Goal: Information Seeking & Learning: Learn about a topic

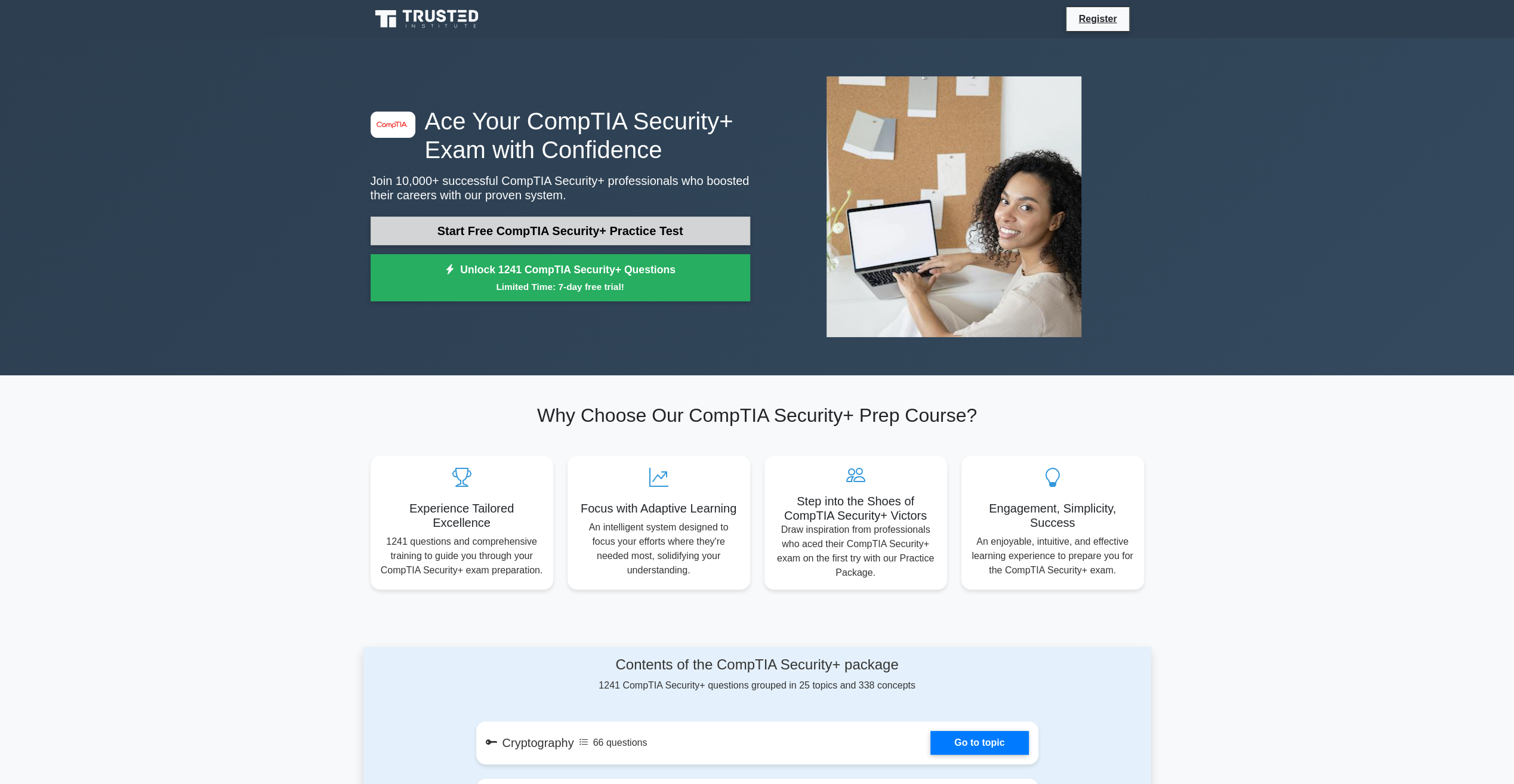
click at [458, 229] on link "Start Free CompTIA Security+ Practice Test" at bounding box center [560, 231] width 379 height 29
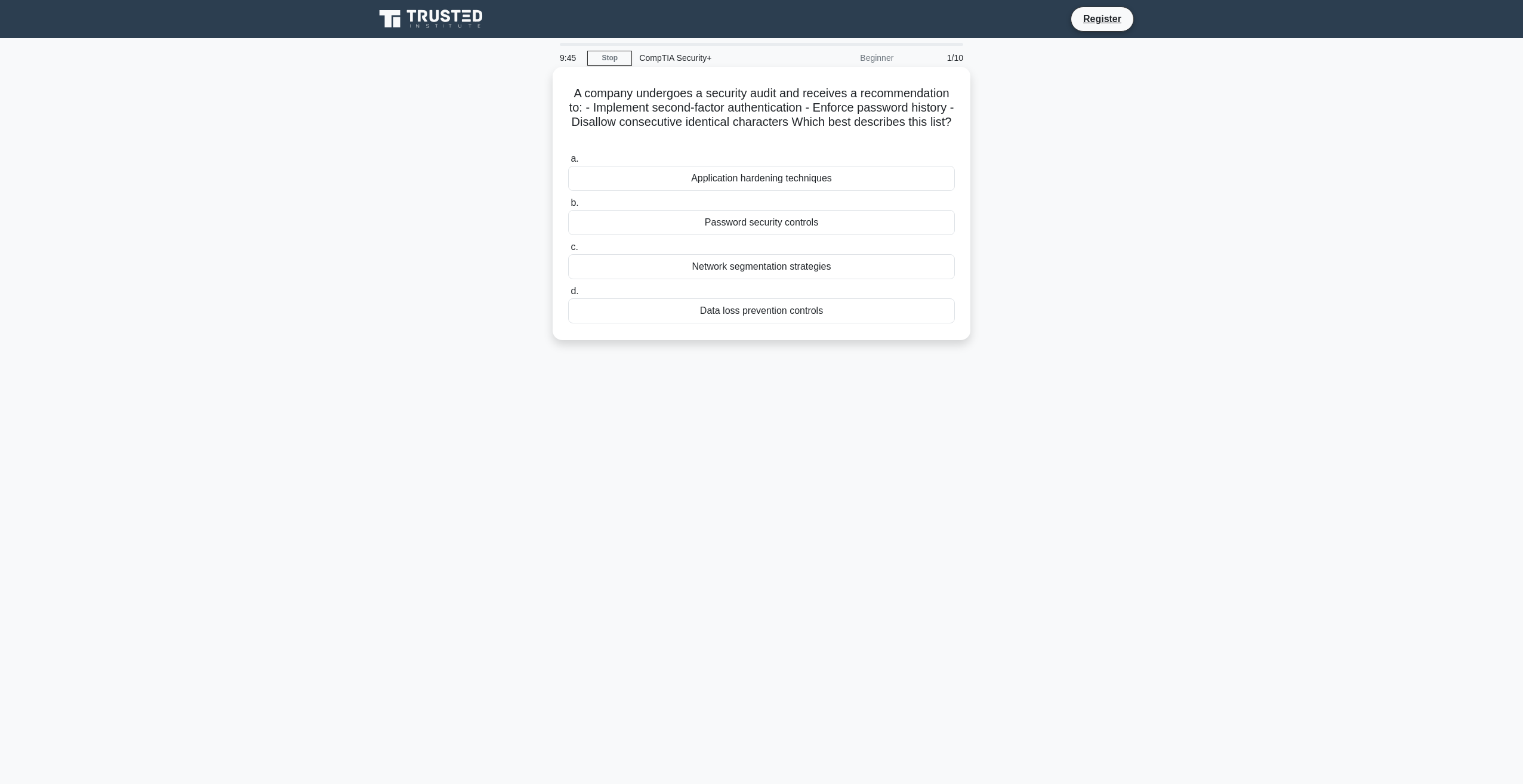
click at [755, 228] on div "Password security controls" at bounding box center [761, 222] width 386 height 25
click at [568, 207] on input "b. Password security controls" at bounding box center [568, 203] width 0 height 8
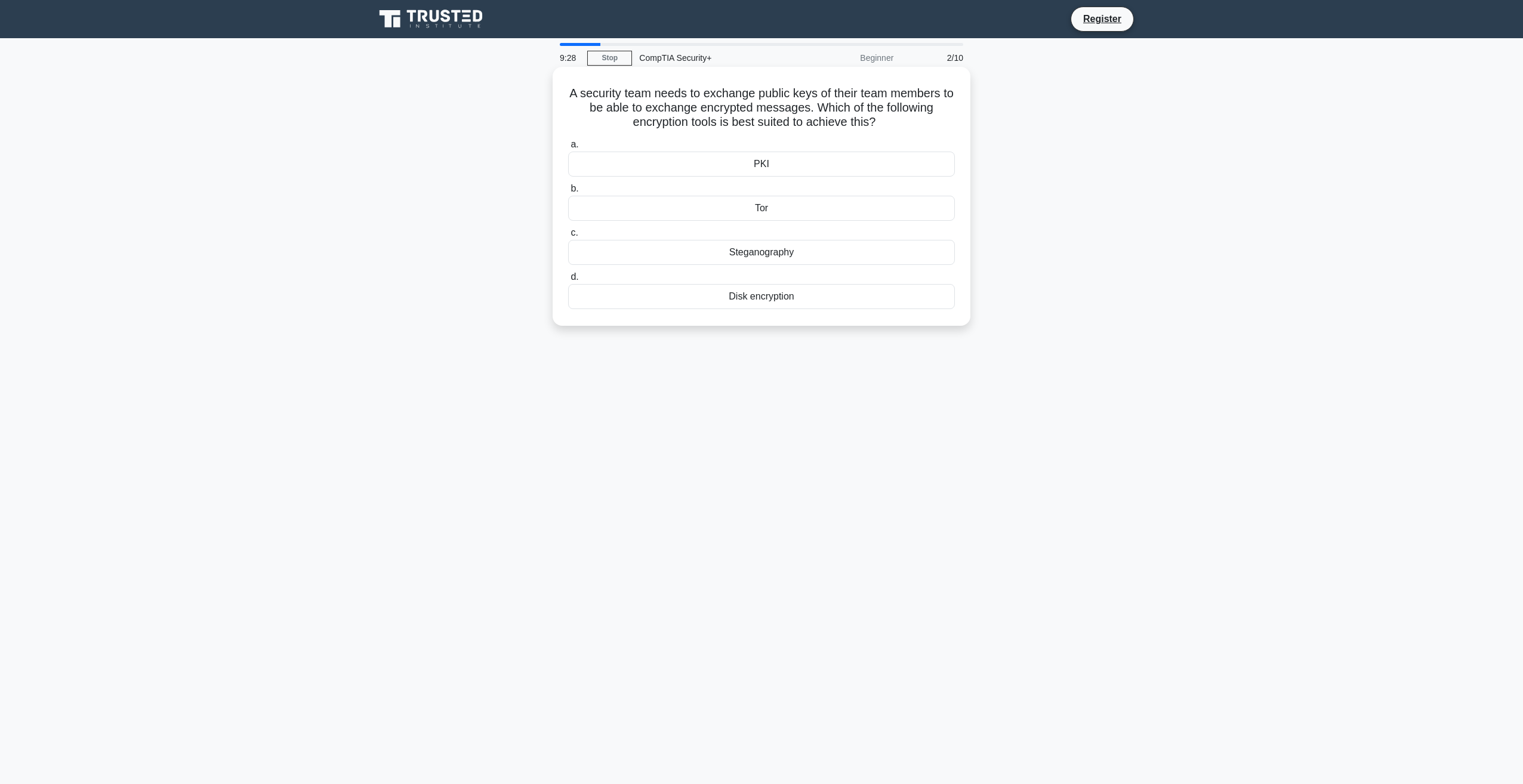
click at [719, 170] on div "PKI" at bounding box center [761, 164] width 386 height 25
click at [568, 149] on input "a. PKI" at bounding box center [568, 144] width 0 height 8
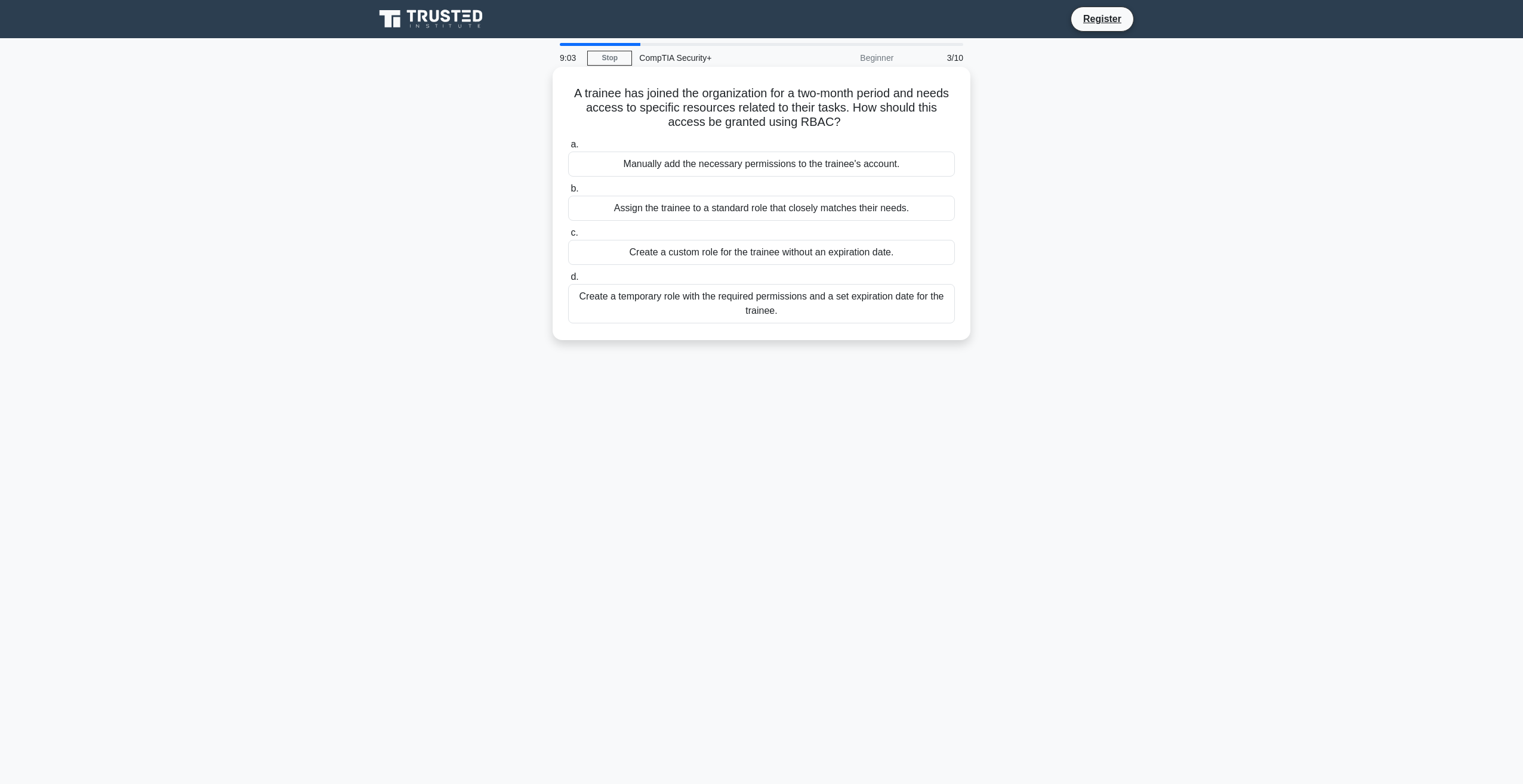
click at [845, 298] on div "Create a temporary role with the required permissions and a set expiration date…" at bounding box center [761, 303] width 386 height 40
click at [568, 281] on input "d. Create a temporary role with the required permissions and a set expiration d…" at bounding box center [568, 277] width 0 height 8
click at [907, 306] on div "Reassign the user to the appropriate role aligned with their new responsibiliti…" at bounding box center [761, 297] width 386 height 25
click at [568, 281] on input "d. Reassign the user to the appropriate role aligned with their new responsibil…" at bounding box center [568, 277] width 0 height 8
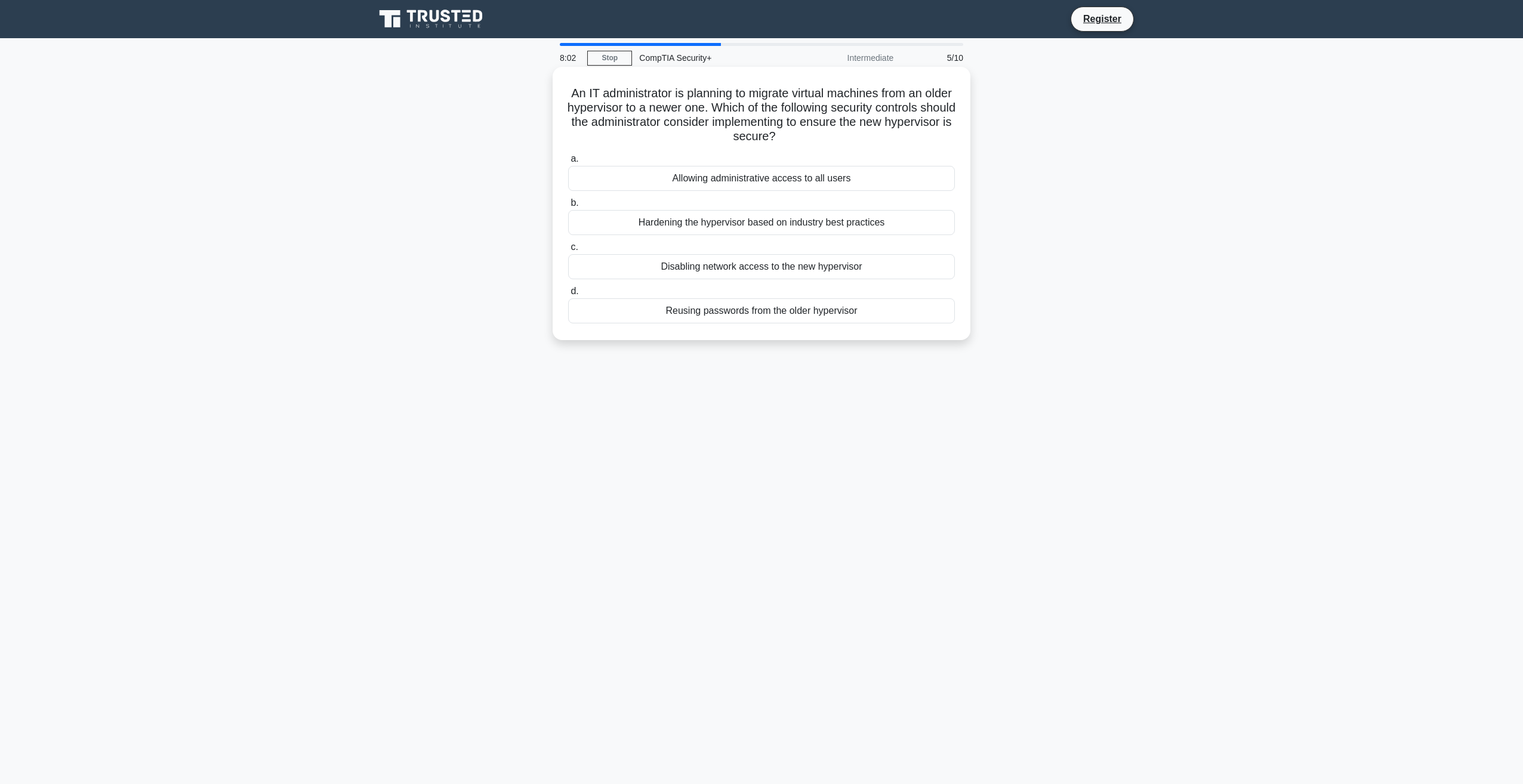
click at [800, 226] on div "Hardening the hypervisor based on industry best practices" at bounding box center [761, 222] width 386 height 25
click at [568, 207] on input "b. Hardening the hypervisor based on industry best practices" at bounding box center [568, 203] width 0 height 8
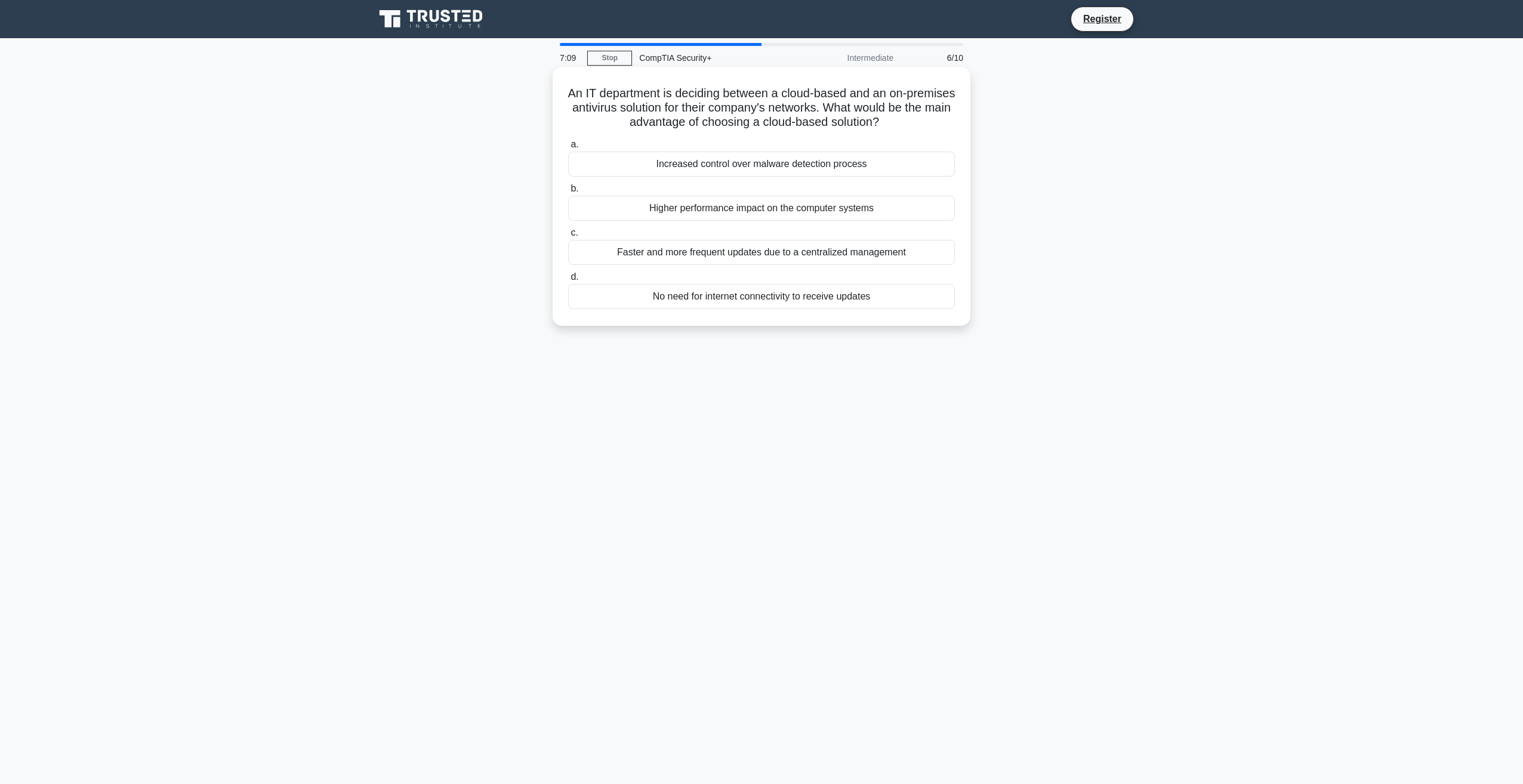
click at [897, 210] on div "Higher performance impact on the computer systems" at bounding box center [761, 209] width 386 height 25
click at [568, 193] on input "b. Higher performance impact on the computer systems" at bounding box center [568, 188] width 0 height 8
click at [902, 163] on div "Keep the Hypervisor updated and apply security patches" at bounding box center [761, 164] width 386 height 25
click at [568, 149] on input "a. Keep the Hypervisor updated and apply security patches" at bounding box center [568, 144] width 0 height 8
click at [890, 300] on div "Ensure devices use hardware-rooted storage encryption" at bounding box center [761, 297] width 386 height 25
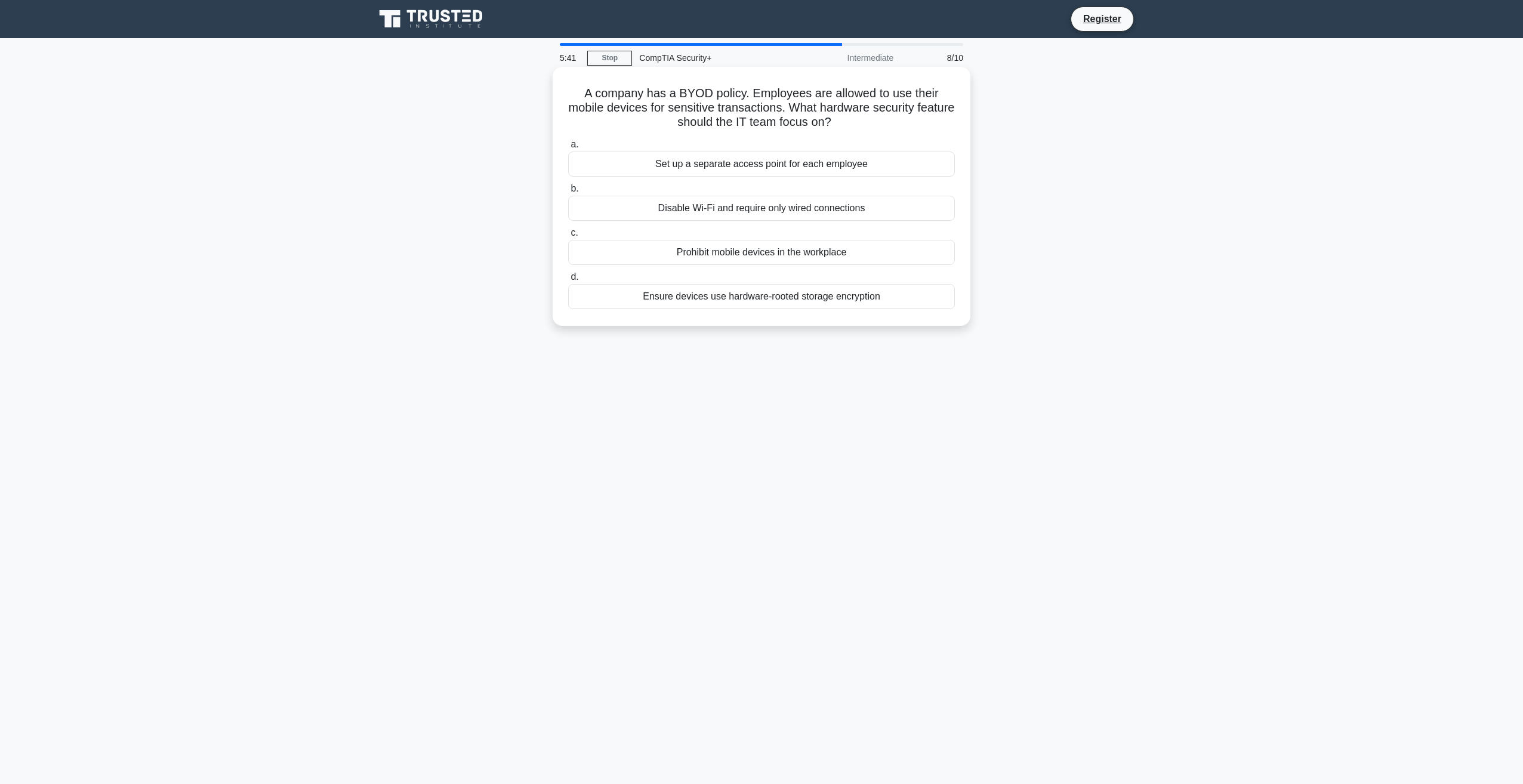
click at [568, 281] on input "d. Ensure devices use hardware-rooted storage encryption" at bounding box center [568, 277] width 0 height 8
click at [761, 298] on div "Range estimation" at bounding box center [761, 297] width 386 height 25
click at [568, 281] on input "d. Range estimation" at bounding box center [568, 277] width 0 height 8
click at [768, 159] on div "The network is experiencing a false positive" at bounding box center [761, 164] width 386 height 25
click at [568, 149] on input "a. The network is experiencing a false positive" at bounding box center [568, 144] width 0 height 8
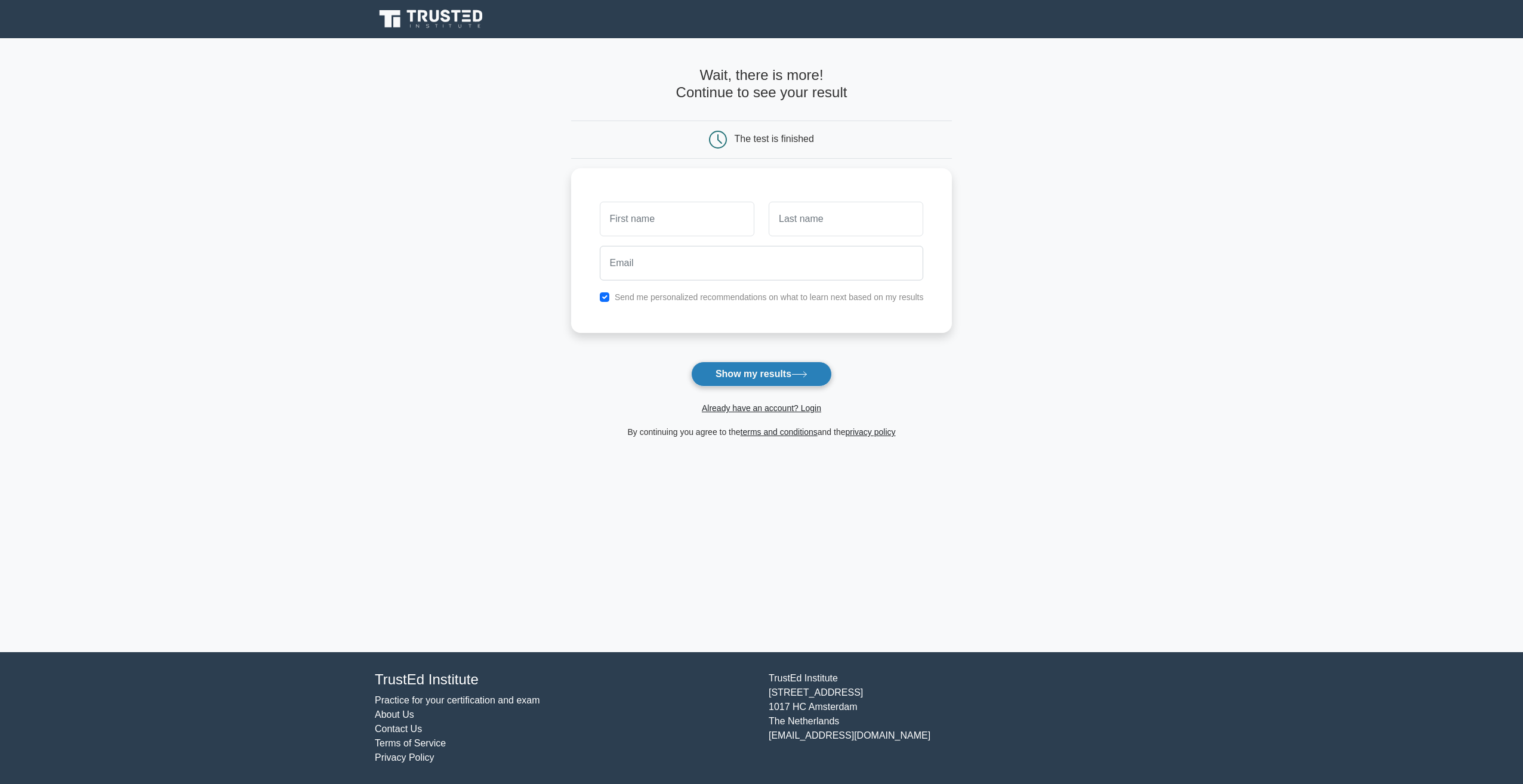
click at [741, 368] on button "Show my results" at bounding box center [762, 374] width 141 height 25
type input "5"
type input "z@gmail.com"
click at [753, 388] on div "Already have an account? Login" at bounding box center [762, 401] width 381 height 29
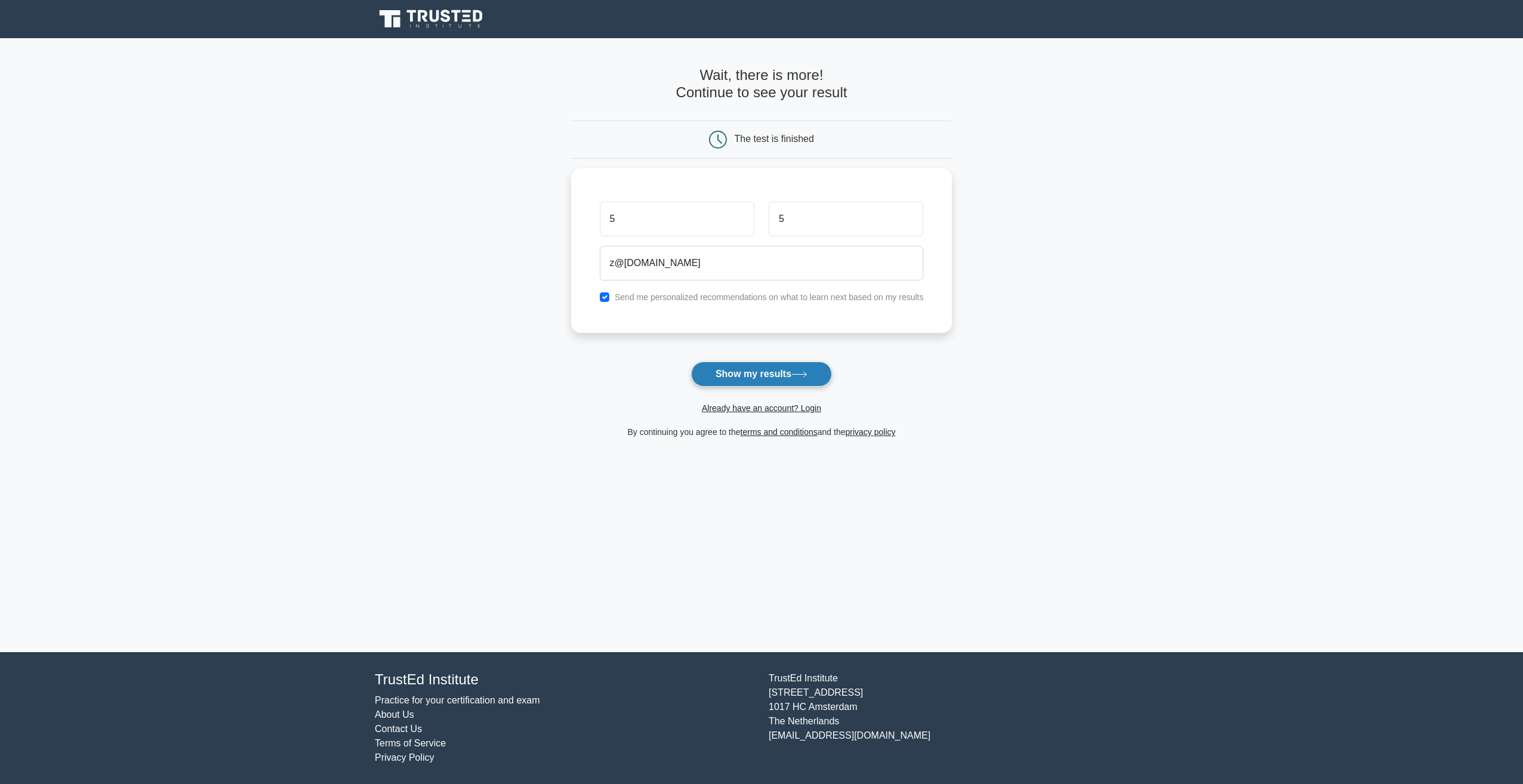
click at [760, 379] on button "Show my results" at bounding box center [762, 374] width 141 height 25
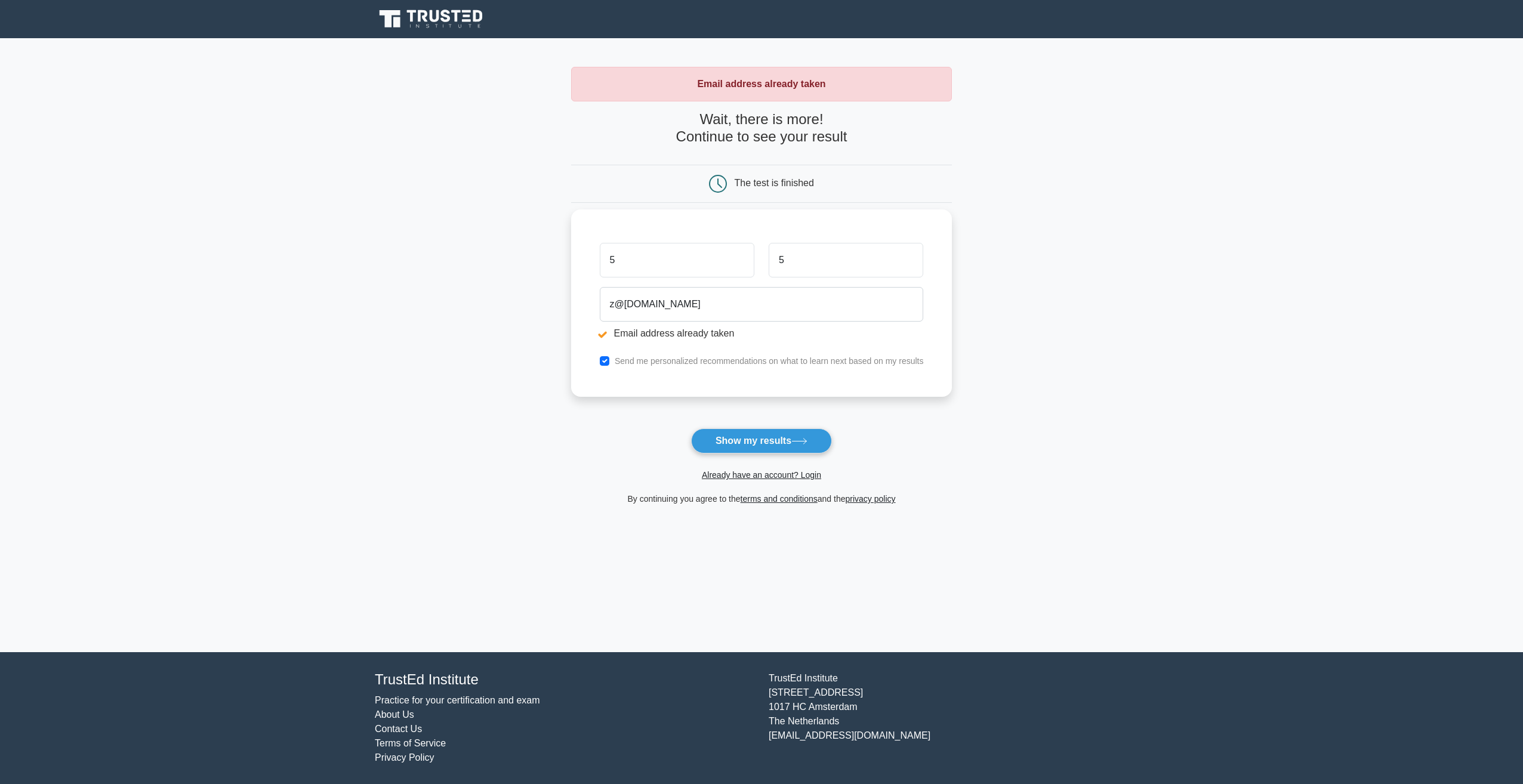
click at [660, 261] on input "5" at bounding box center [677, 260] width 155 height 35
click at [618, 303] on input "z@gmail.com" at bounding box center [762, 304] width 324 height 35
type input "z123456@gmail.com"
click at [820, 434] on button "Show my results" at bounding box center [762, 441] width 141 height 25
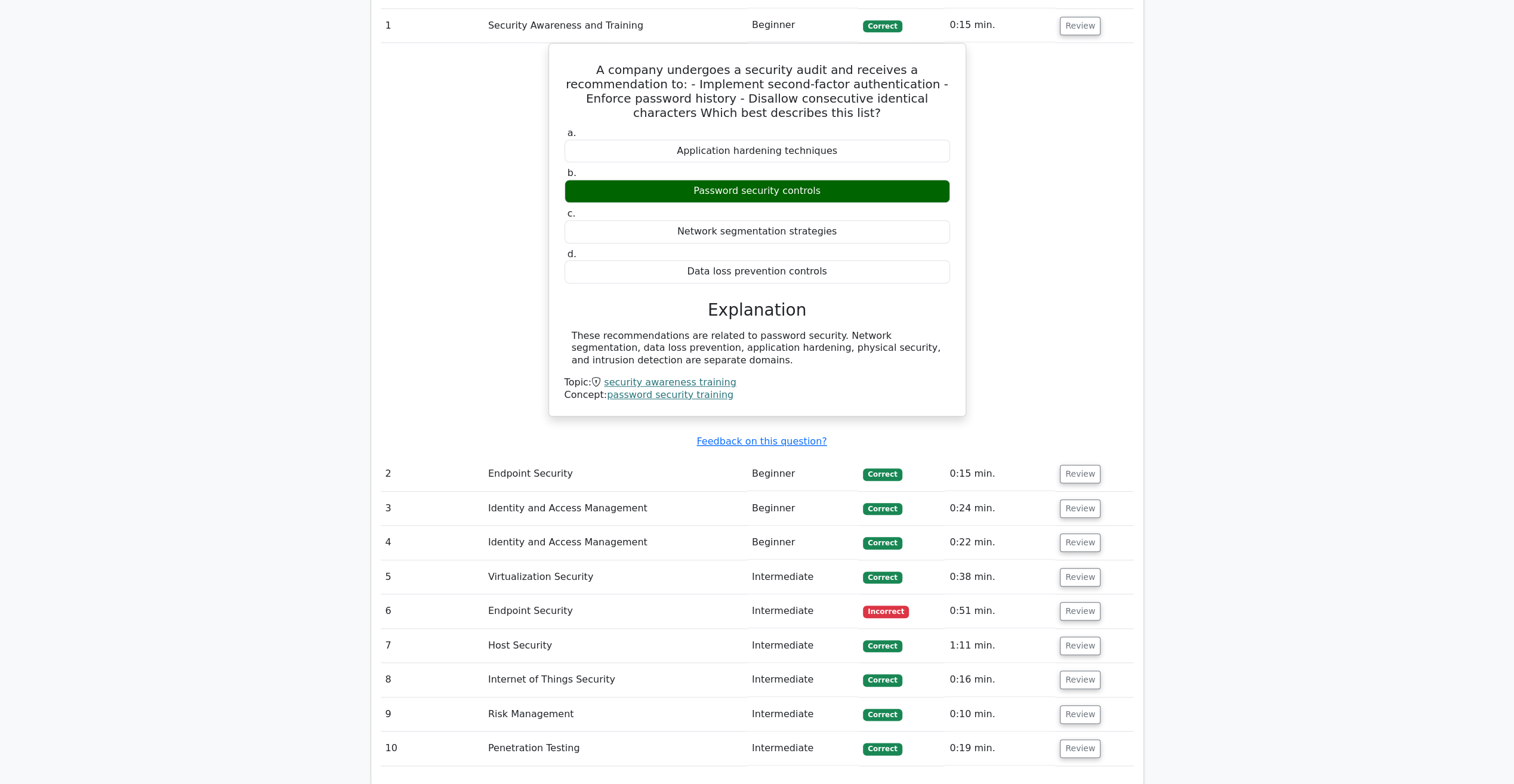
scroll to position [1015, 0]
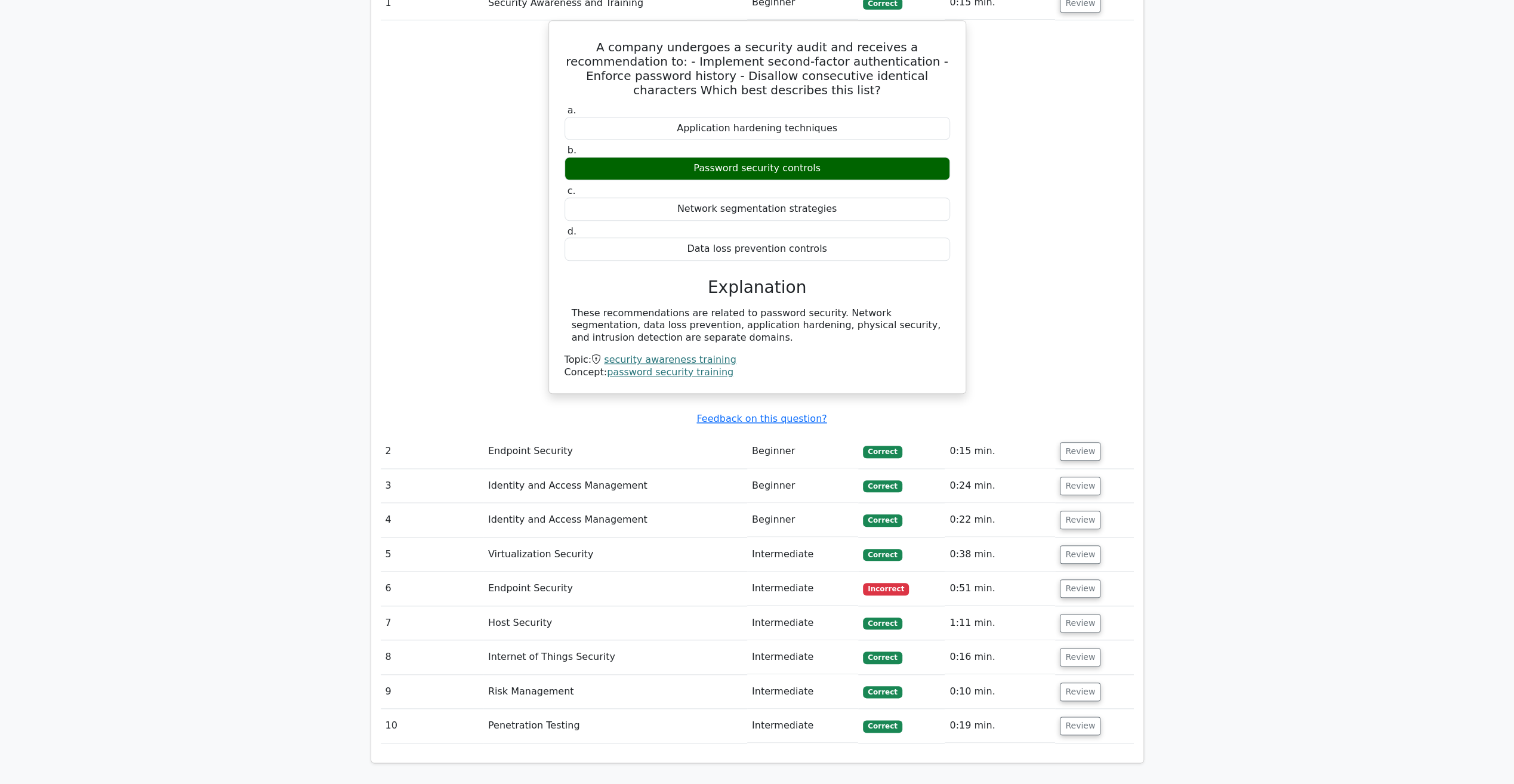
click at [645, 434] on td "Endpoint Security" at bounding box center [615, 451] width 264 height 34
click at [530, 434] on td "Endpoint Security" at bounding box center [615, 451] width 264 height 34
click at [1084, 442] on button "Review" at bounding box center [1080, 451] width 41 height 18
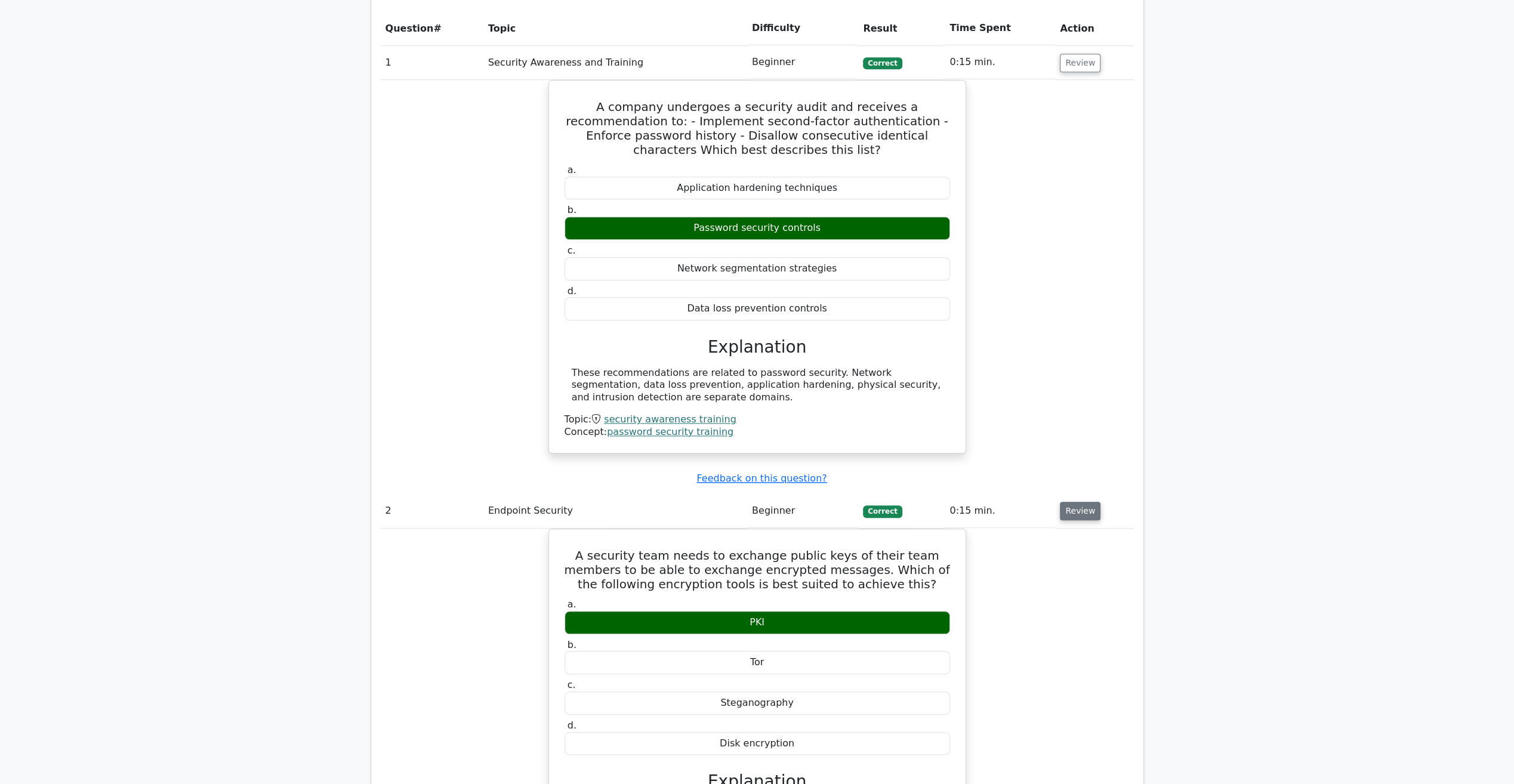
scroll to position [656, 0]
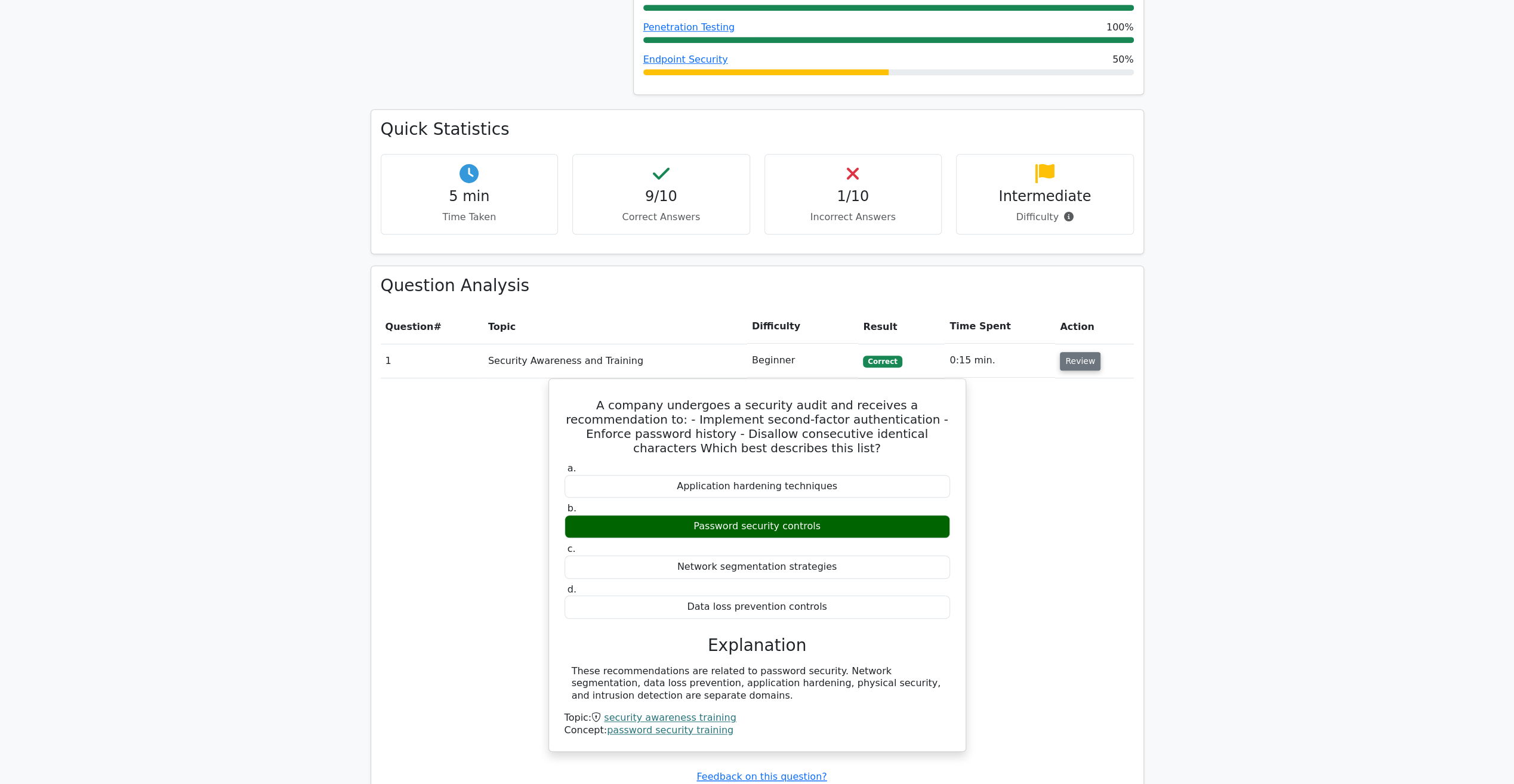
click at [1085, 352] on button "Review" at bounding box center [1080, 361] width 41 height 18
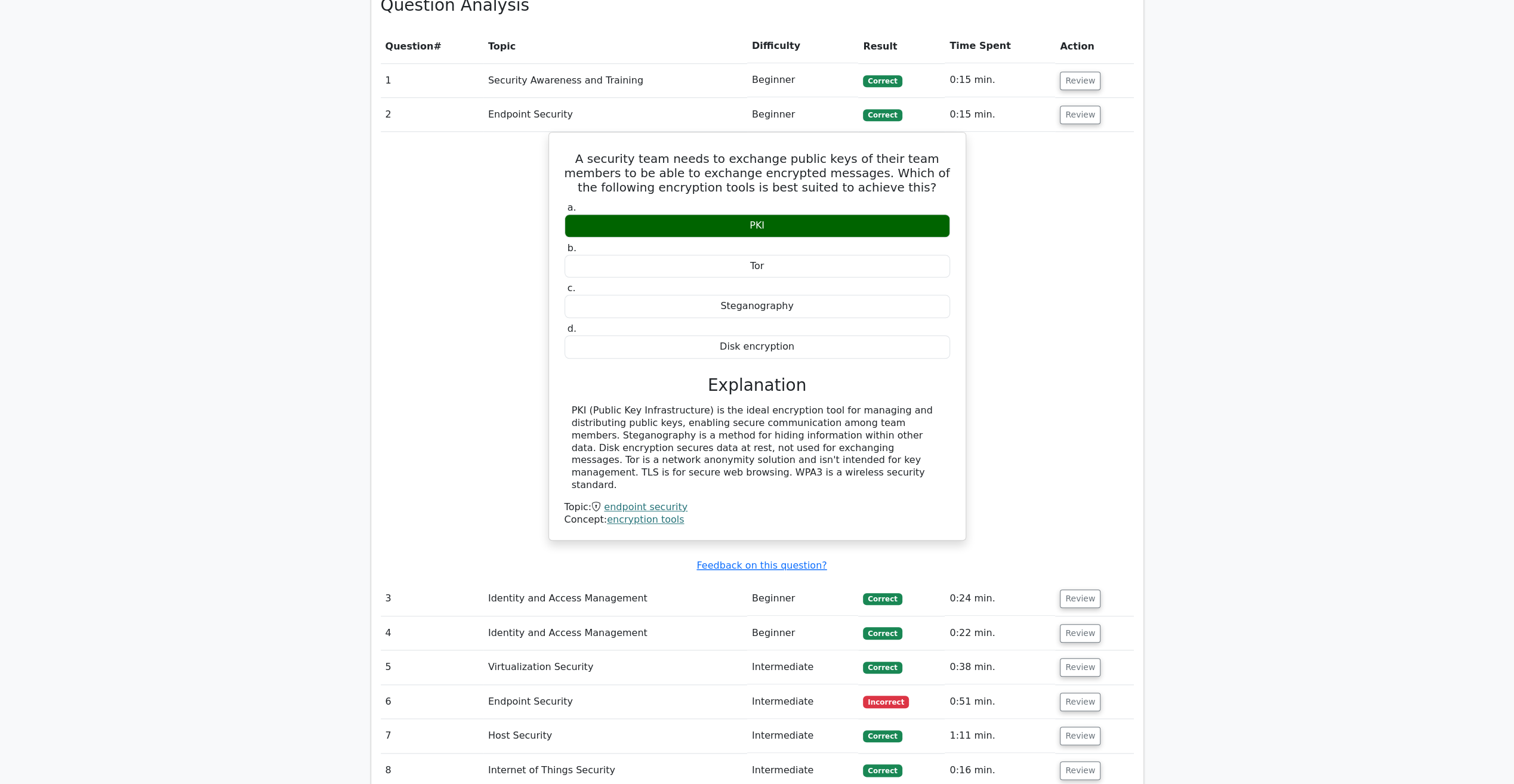
scroll to position [955, 0]
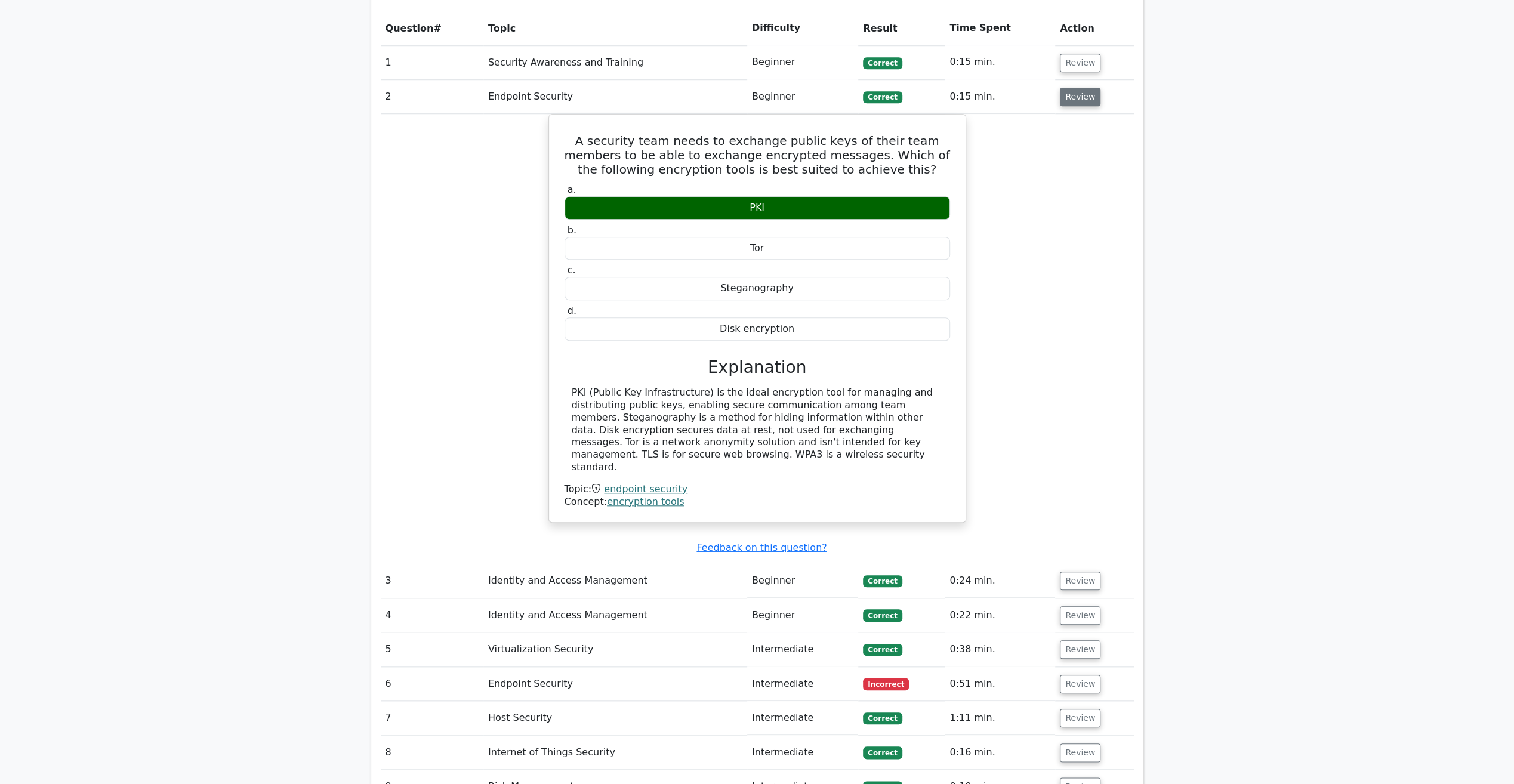
click at [1080, 88] on button "Review" at bounding box center [1080, 97] width 41 height 18
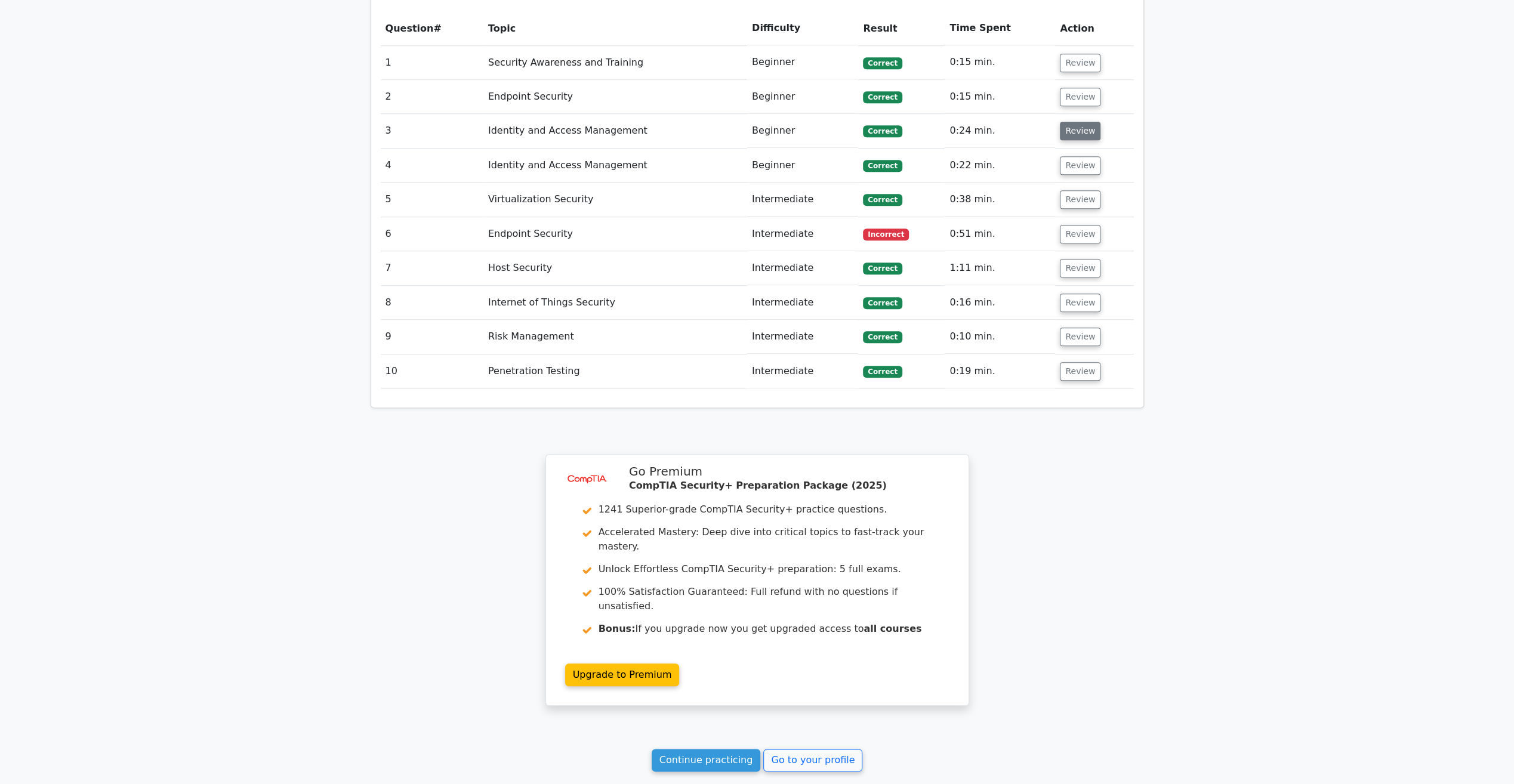
click at [1080, 122] on button "Review" at bounding box center [1080, 131] width 41 height 18
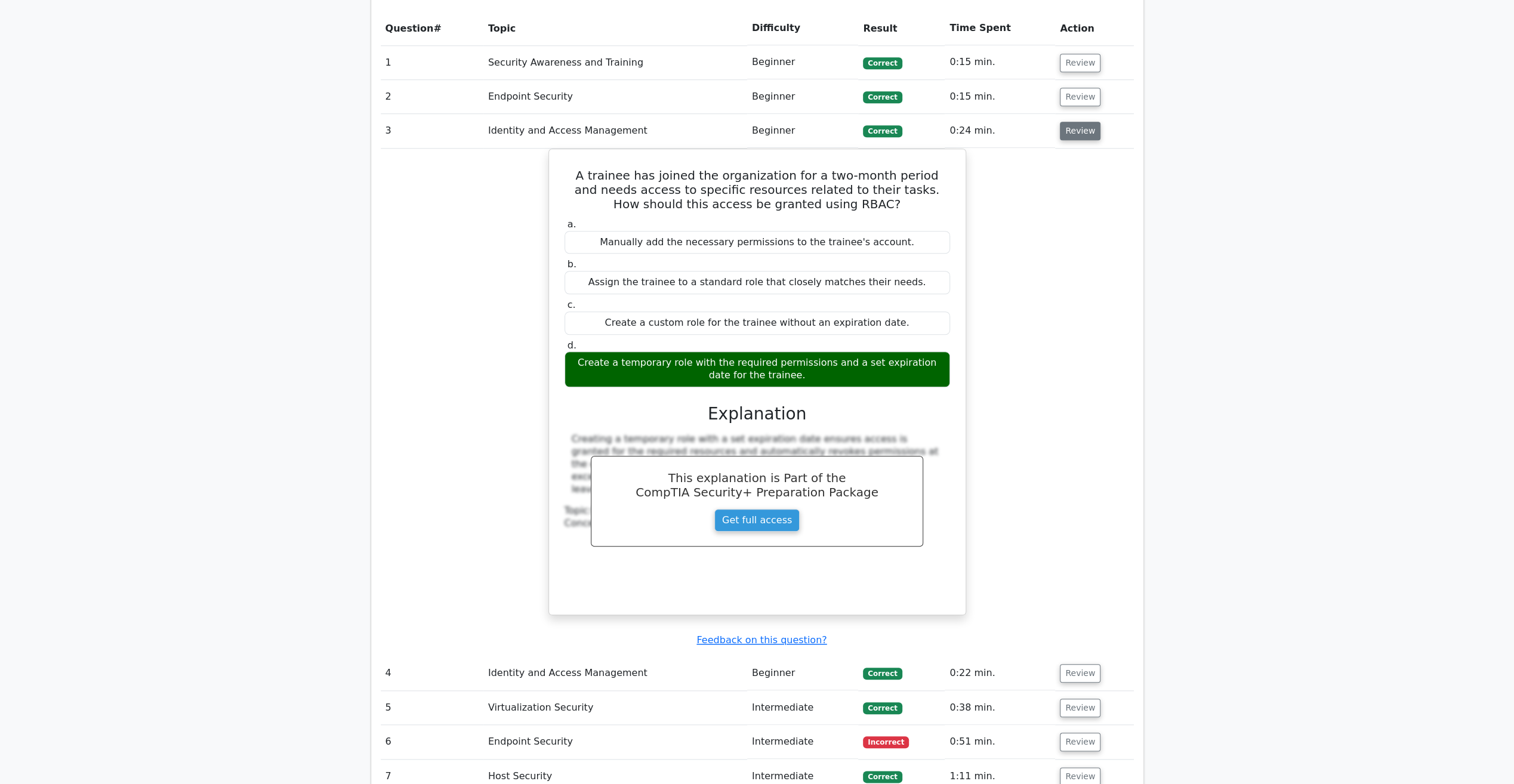
click at [1081, 122] on button "Review" at bounding box center [1080, 131] width 41 height 18
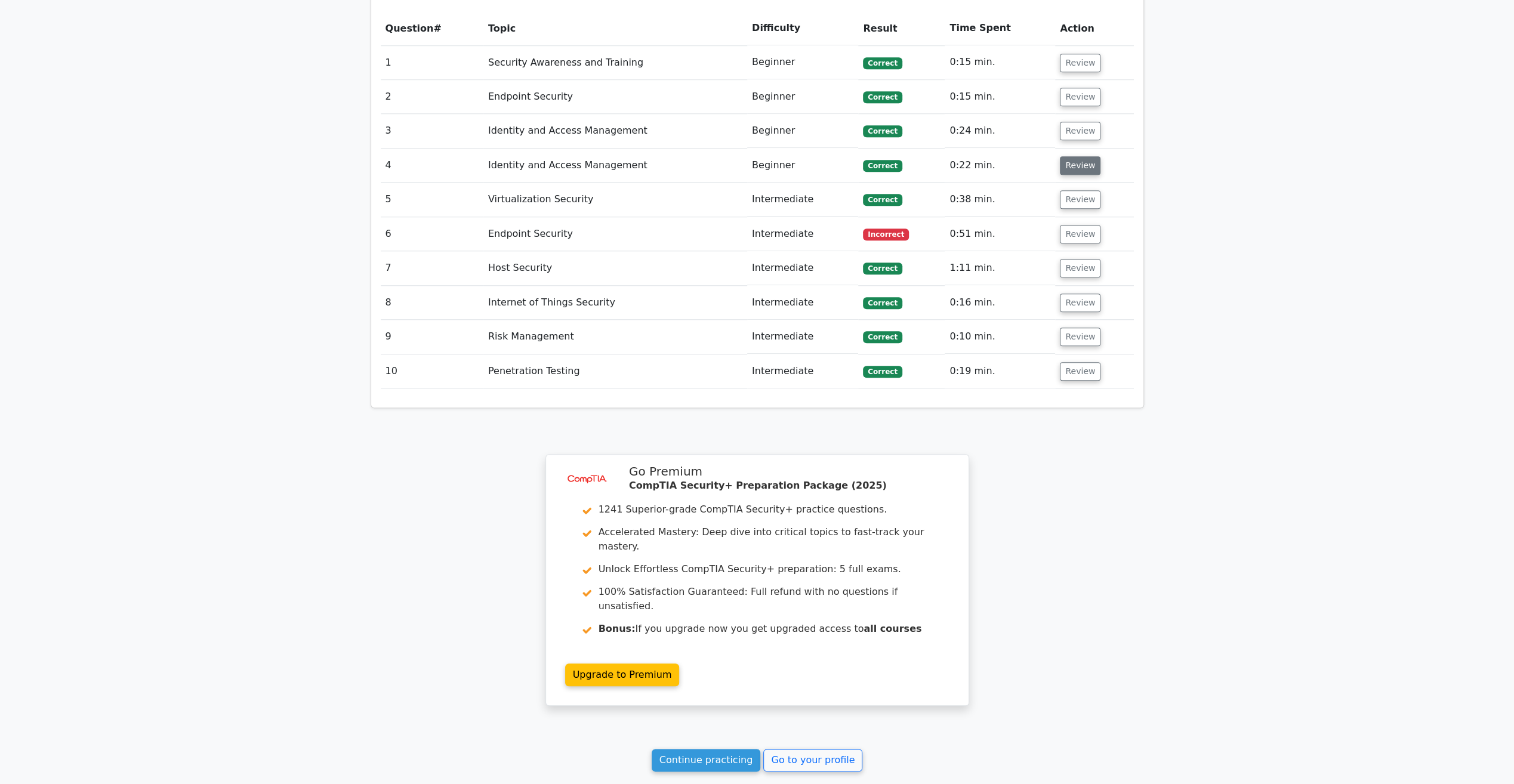
click at [1075, 156] on button "Review" at bounding box center [1080, 165] width 41 height 18
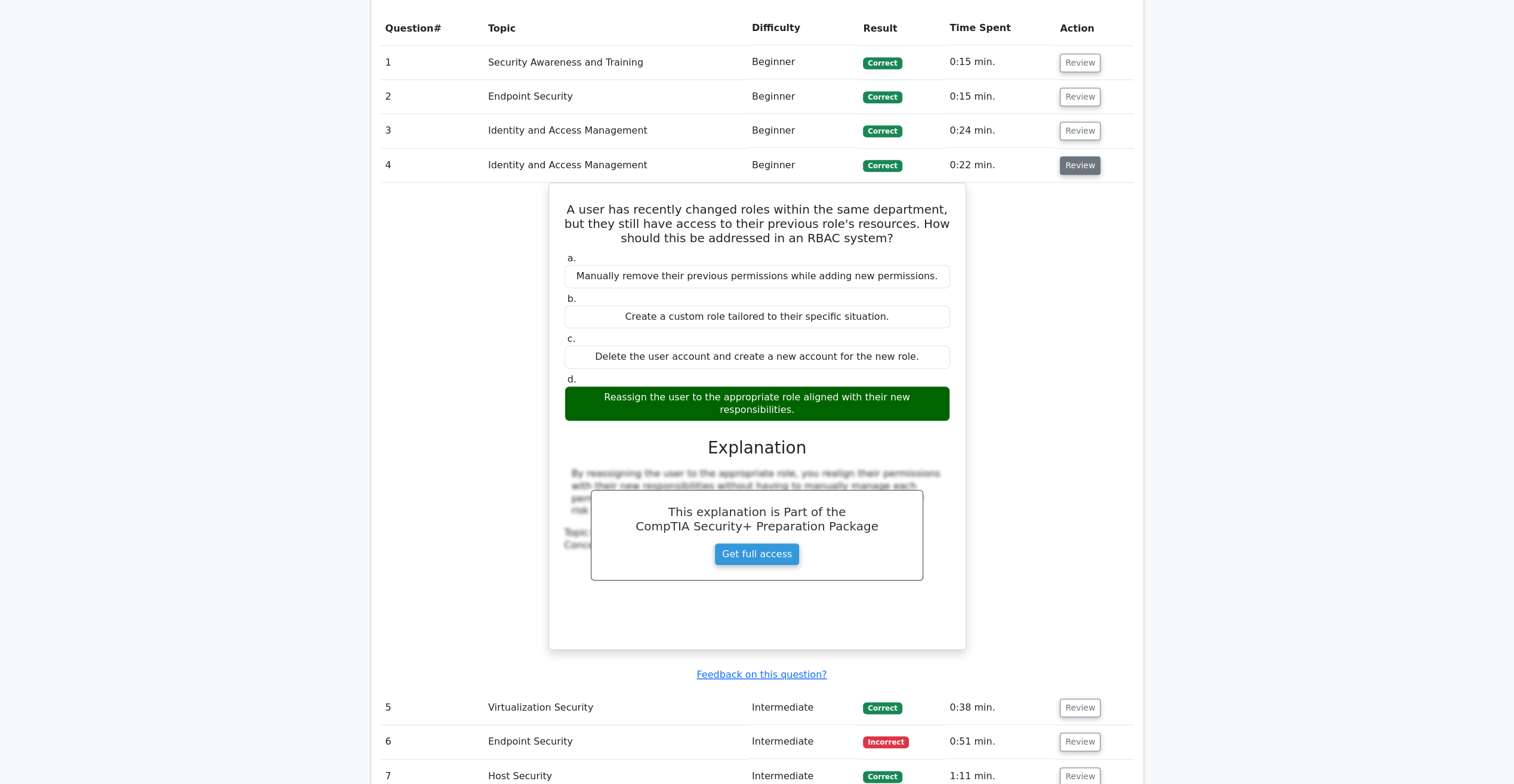
click at [1075, 156] on button "Review" at bounding box center [1080, 165] width 41 height 18
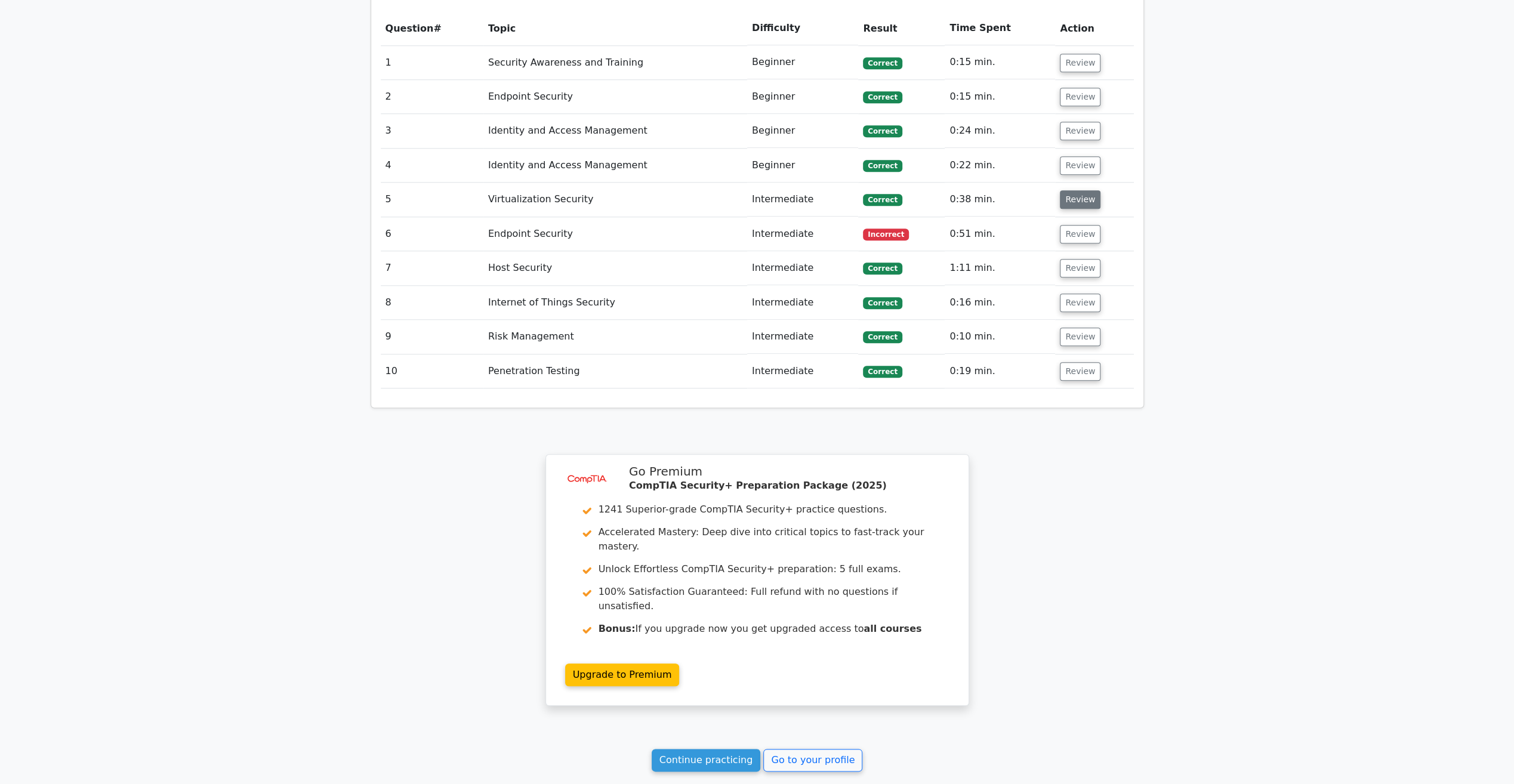
click at [1075, 190] on button "Review" at bounding box center [1080, 199] width 41 height 18
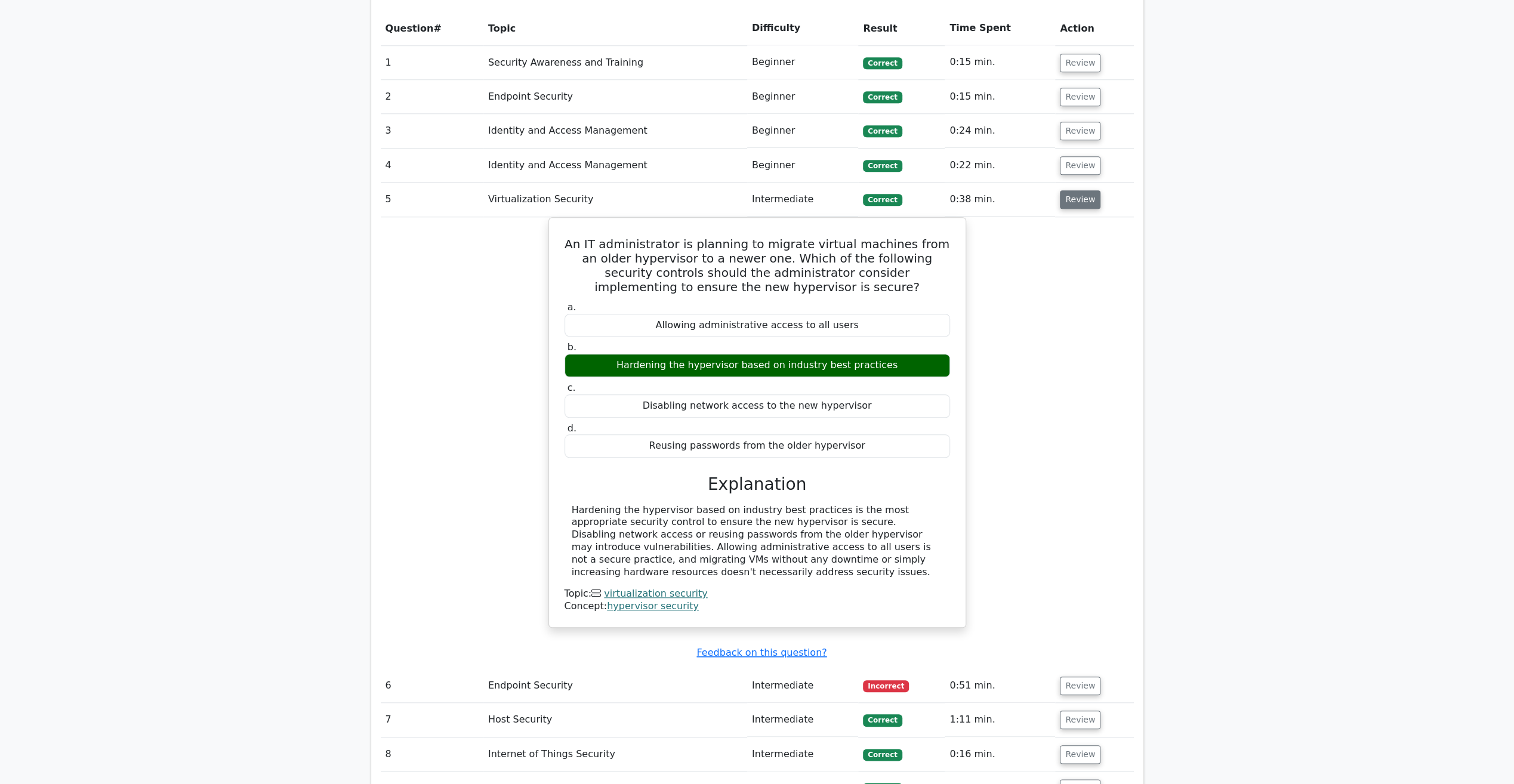
click at [1075, 190] on button "Review" at bounding box center [1080, 199] width 41 height 18
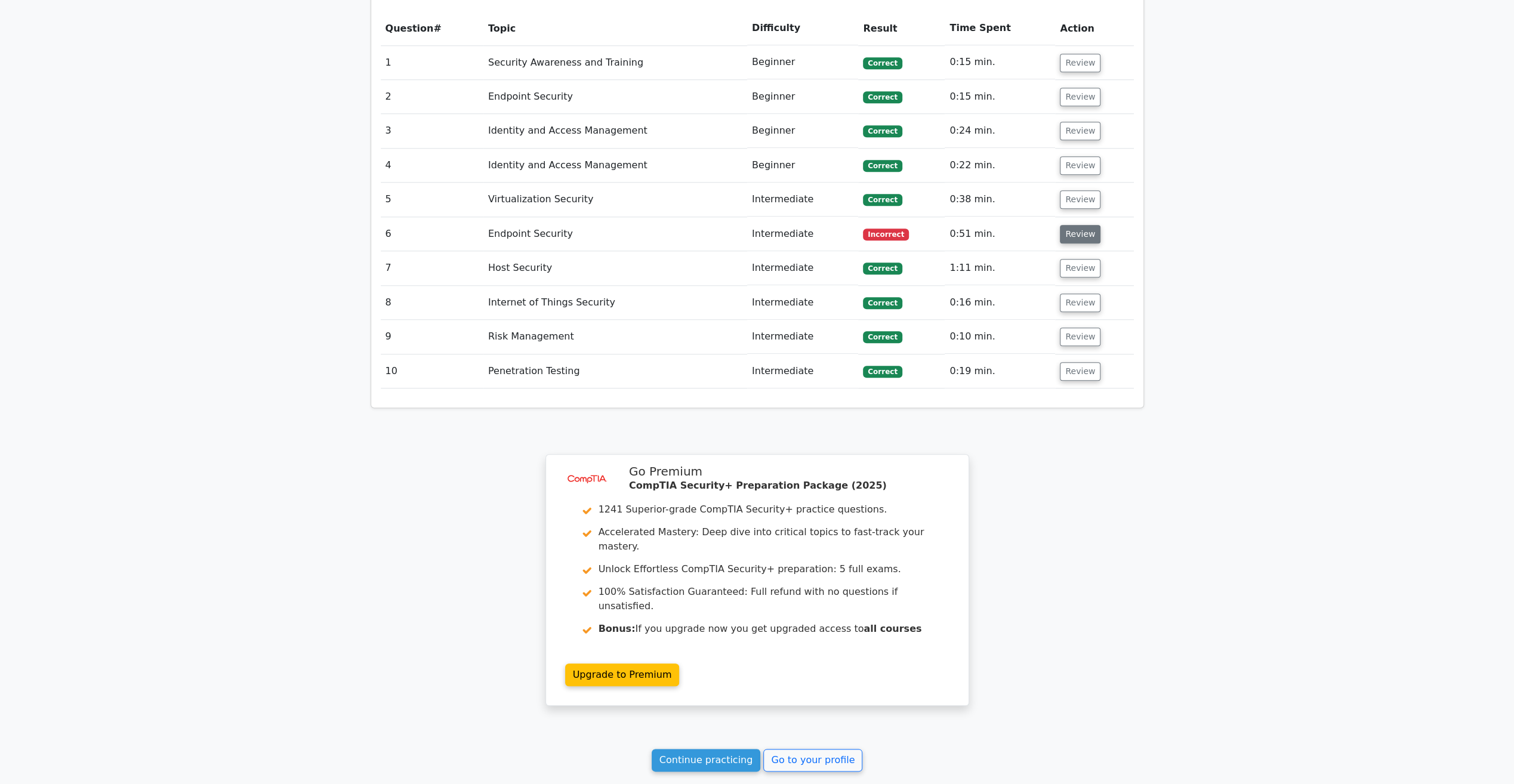
click at [1069, 225] on button "Review" at bounding box center [1080, 234] width 41 height 18
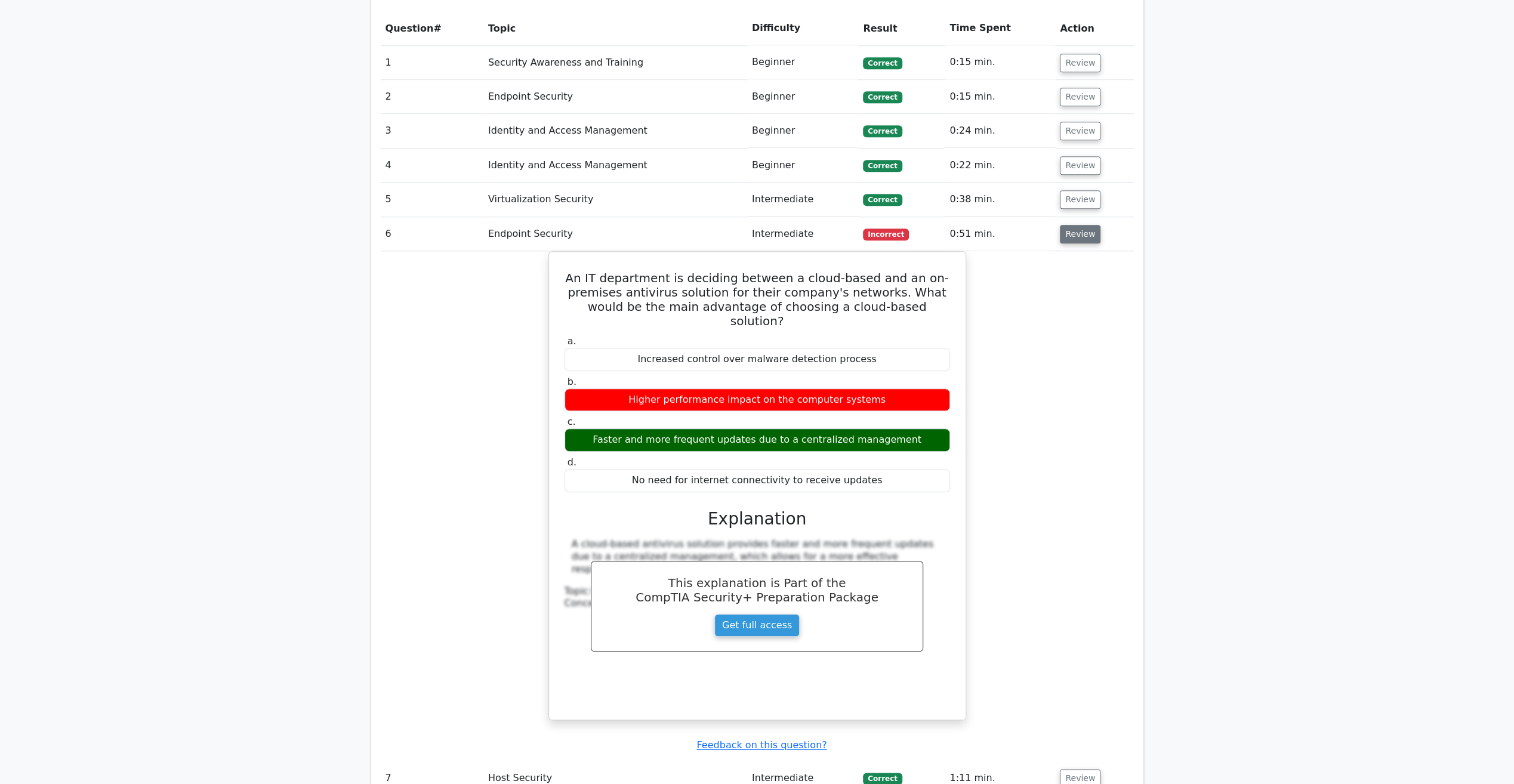
click at [1069, 225] on button "Review" at bounding box center [1080, 234] width 41 height 18
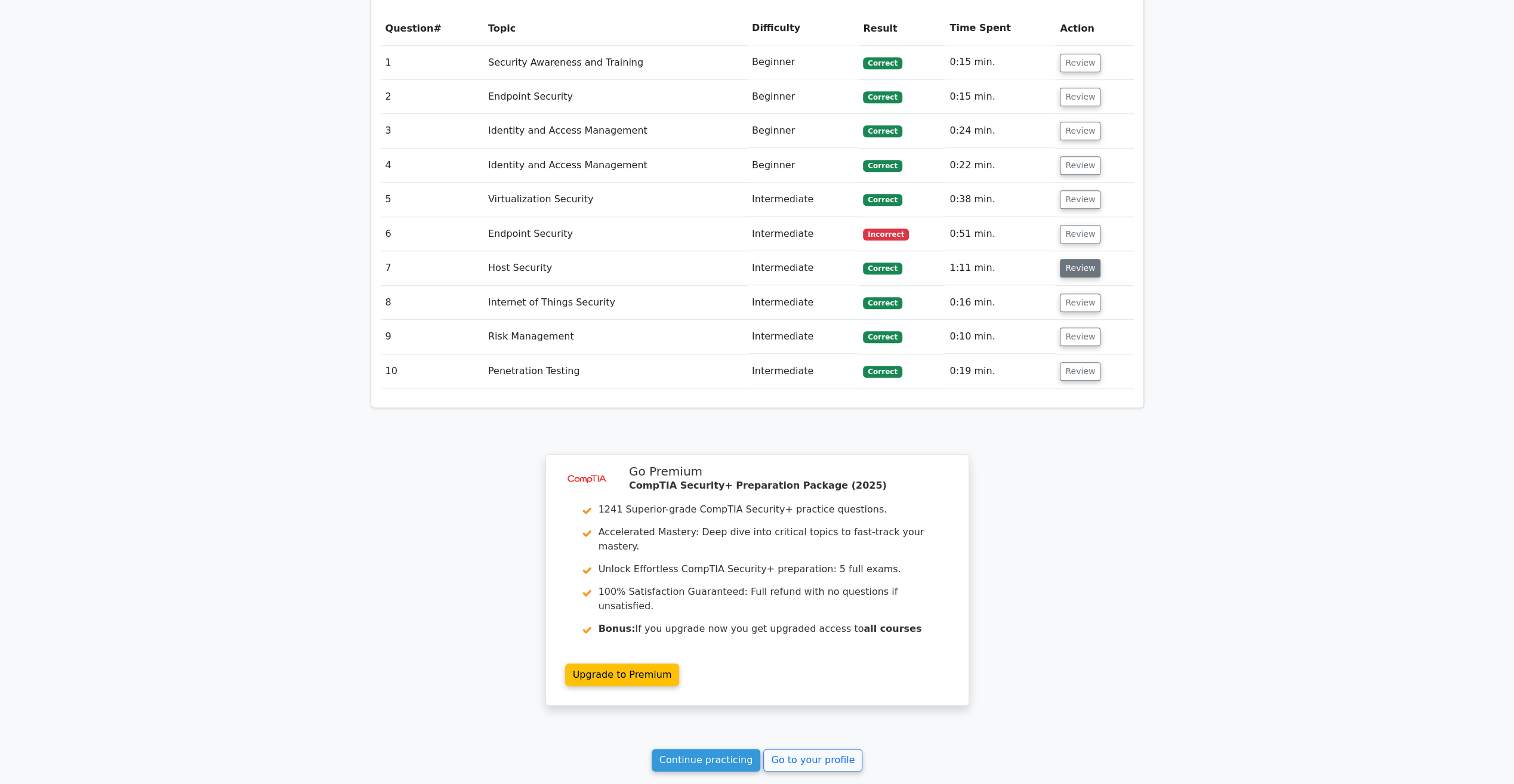
click at [1072, 259] on button "Review" at bounding box center [1080, 268] width 41 height 18
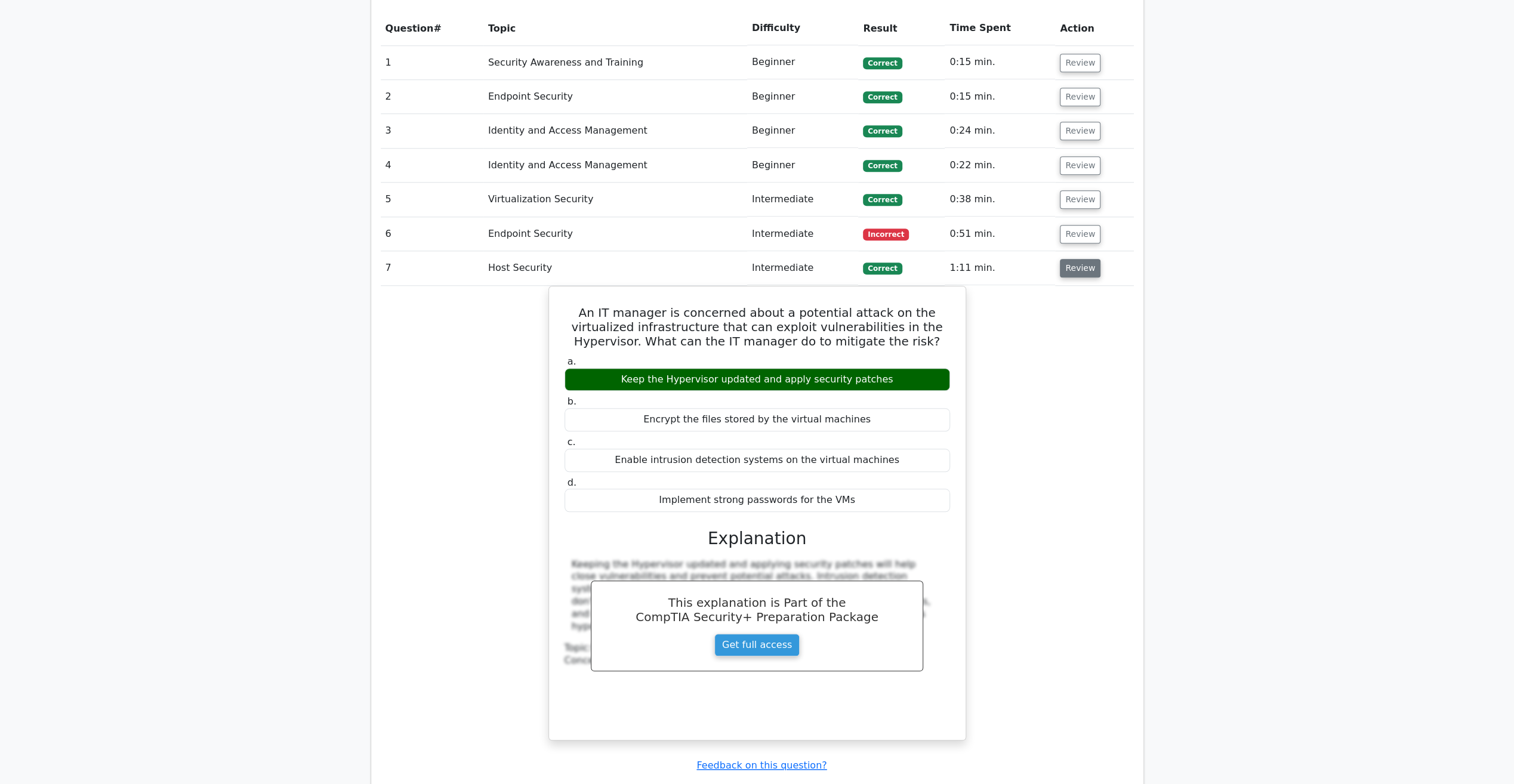
click at [1072, 259] on button "Review" at bounding box center [1080, 268] width 41 height 18
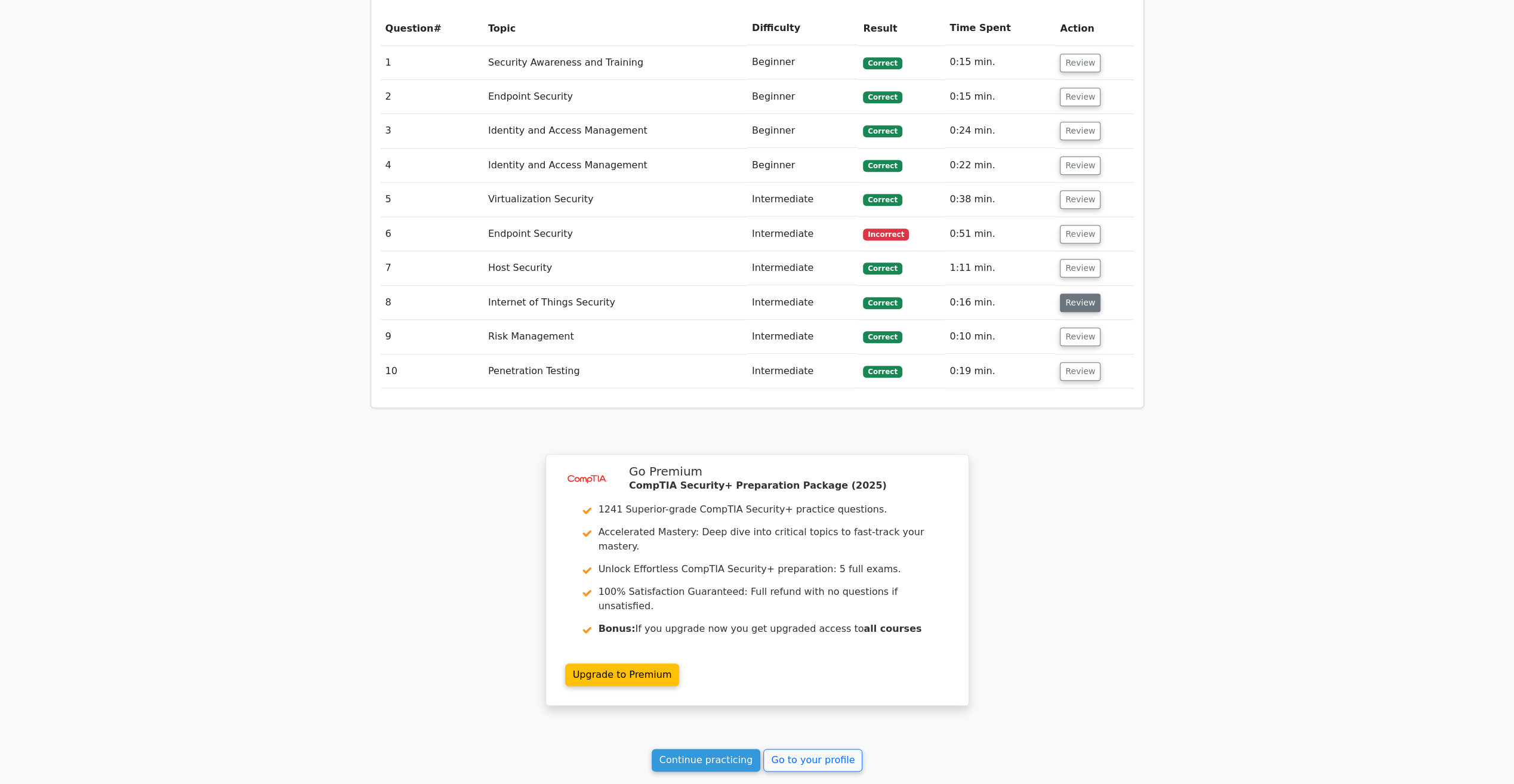
click at [1078, 293] on button "Review" at bounding box center [1080, 302] width 41 height 18
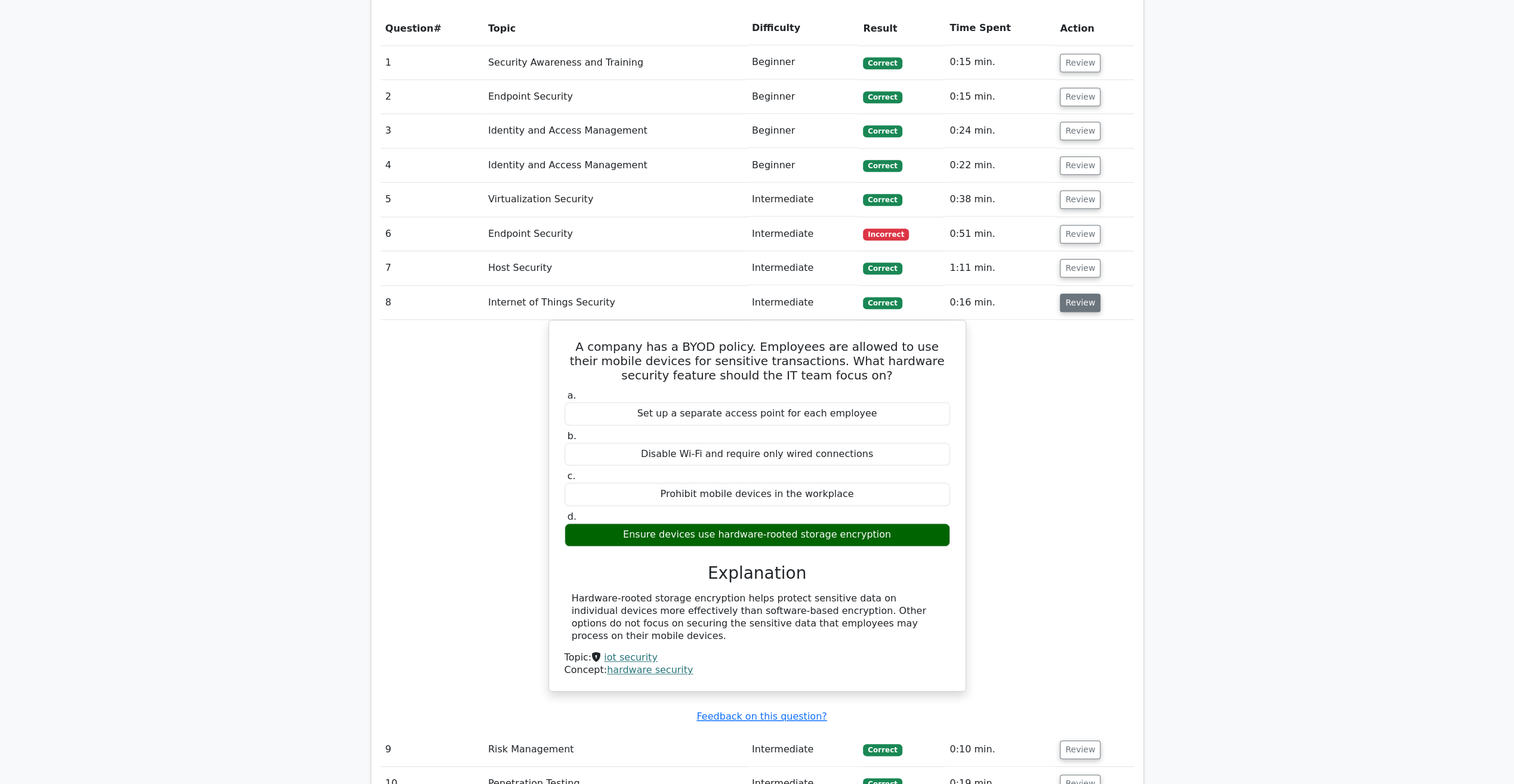
click at [1078, 293] on button "Review" at bounding box center [1080, 302] width 41 height 18
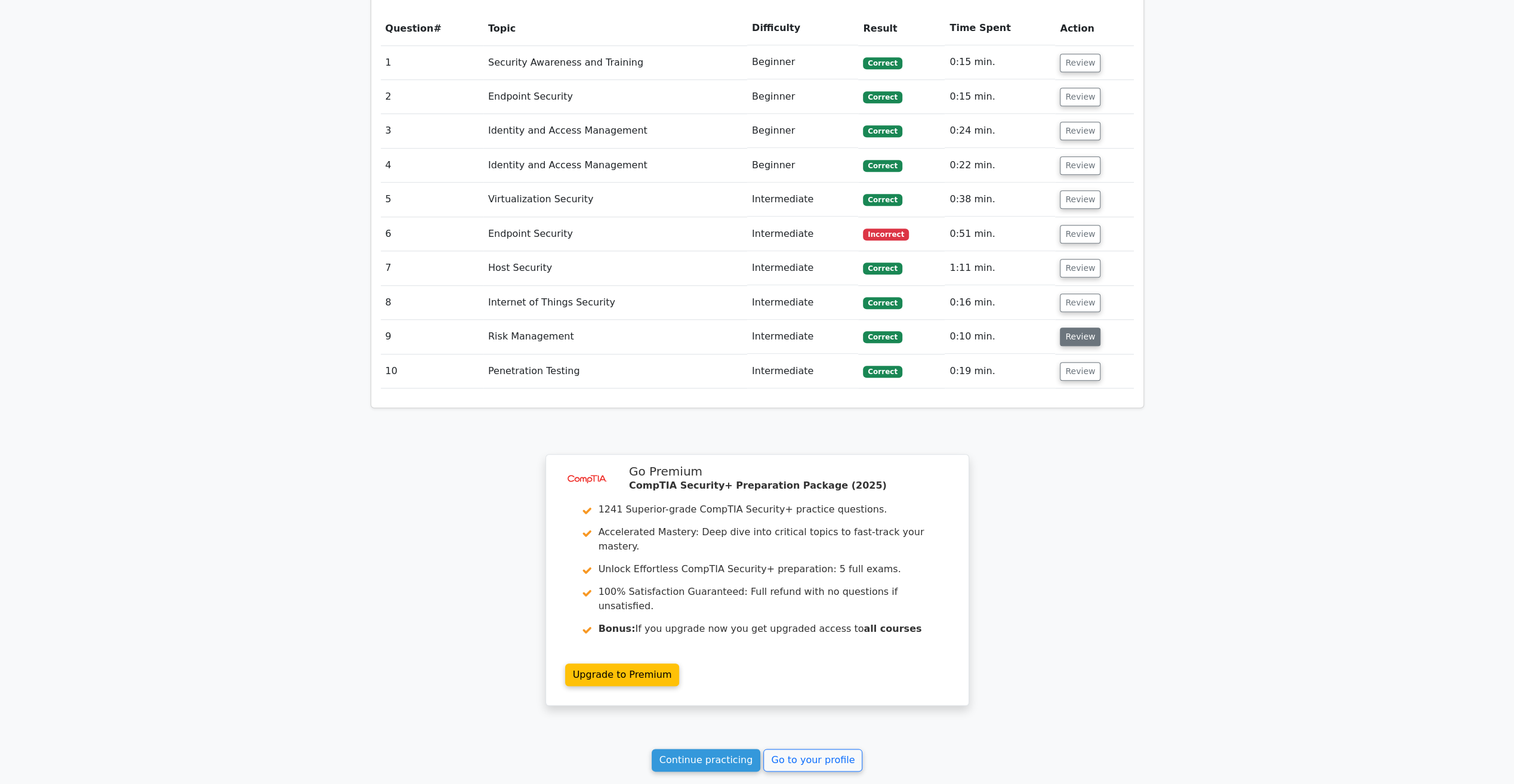
click at [1071, 327] on button "Review" at bounding box center [1080, 336] width 41 height 18
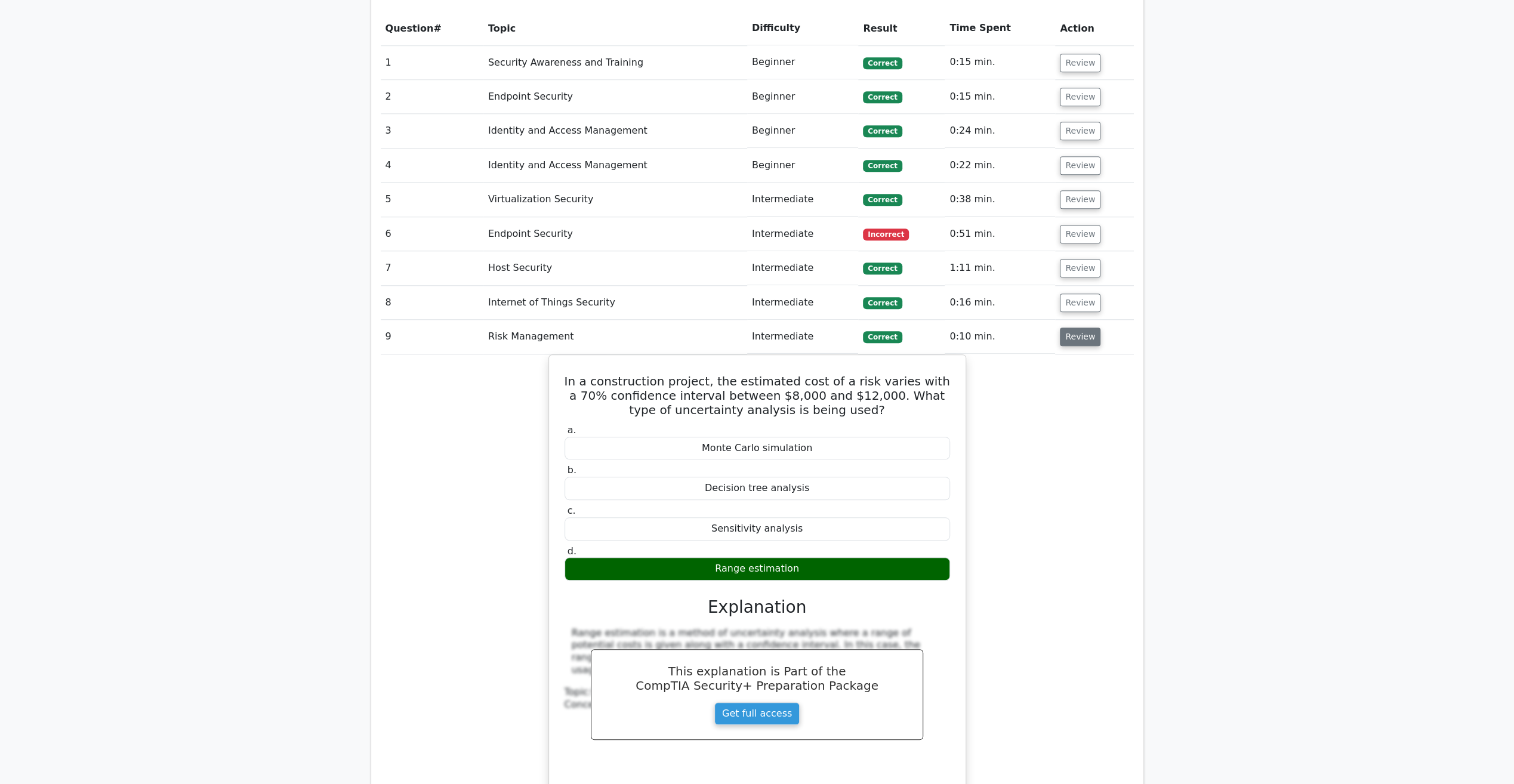
click at [1071, 327] on button "Review" at bounding box center [1080, 336] width 41 height 18
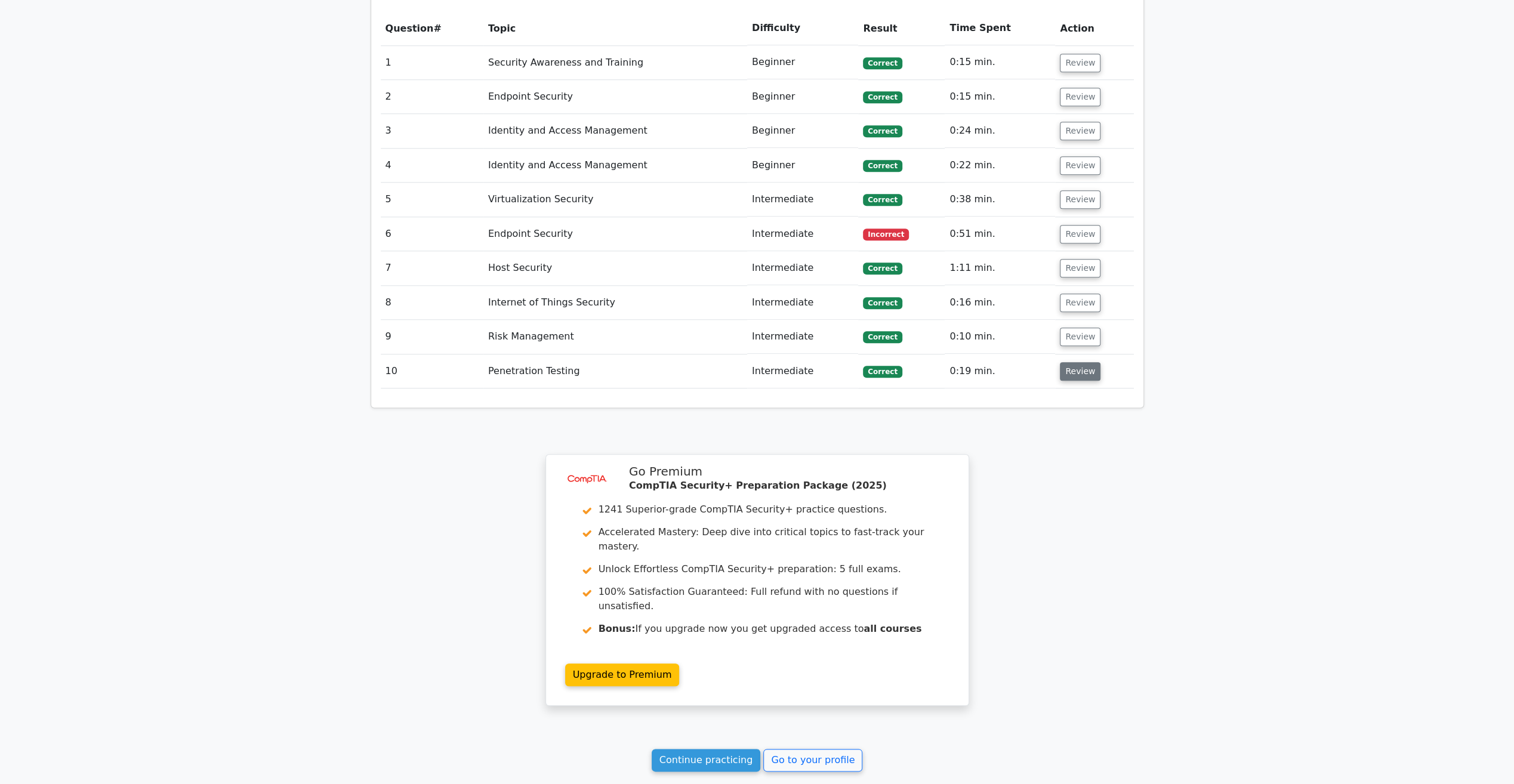
click at [1082, 362] on button "Review" at bounding box center [1080, 371] width 41 height 18
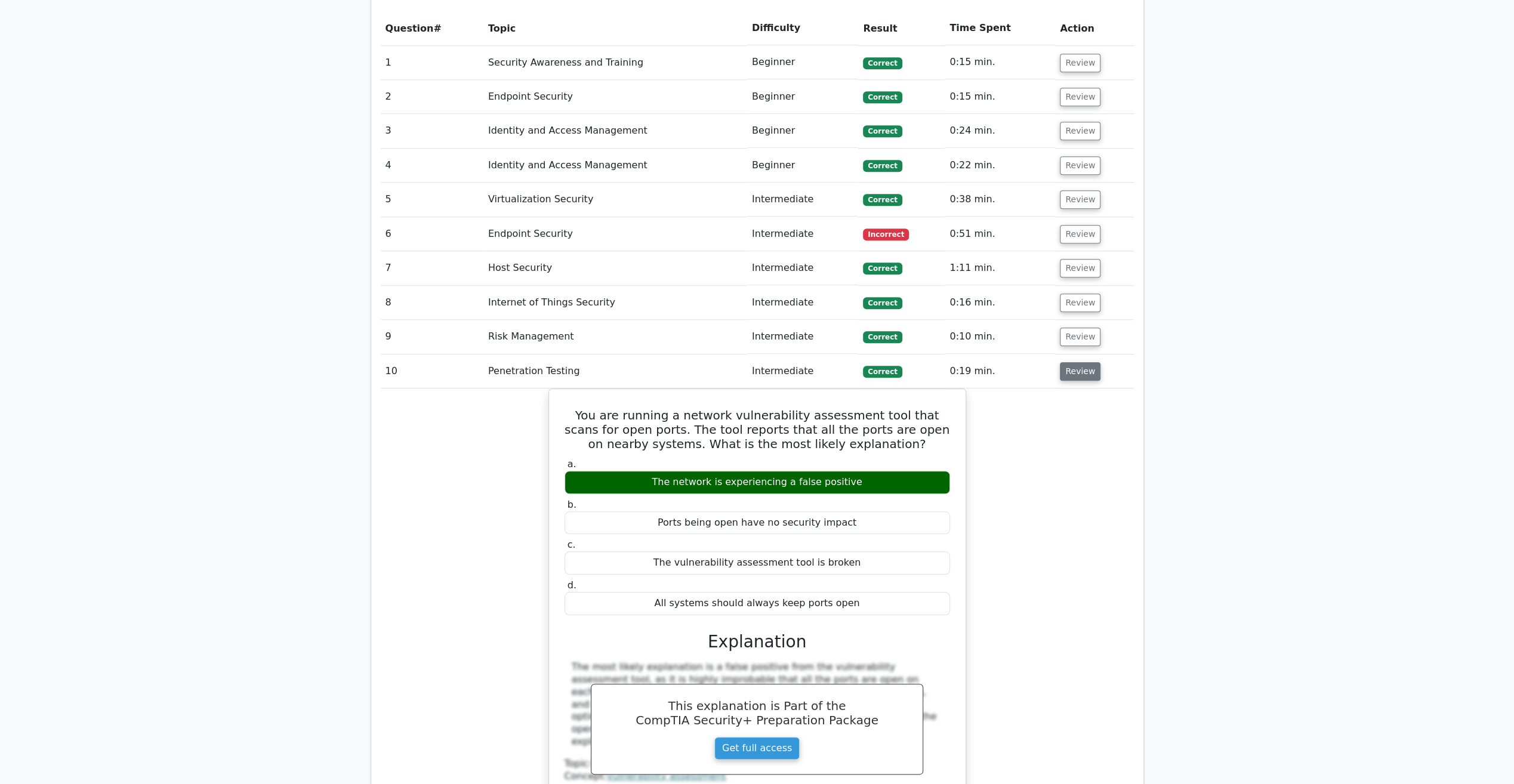
click at [1082, 362] on button "Review" at bounding box center [1080, 371] width 41 height 18
